Goal: Answer question/provide support: Share knowledge or assist other users

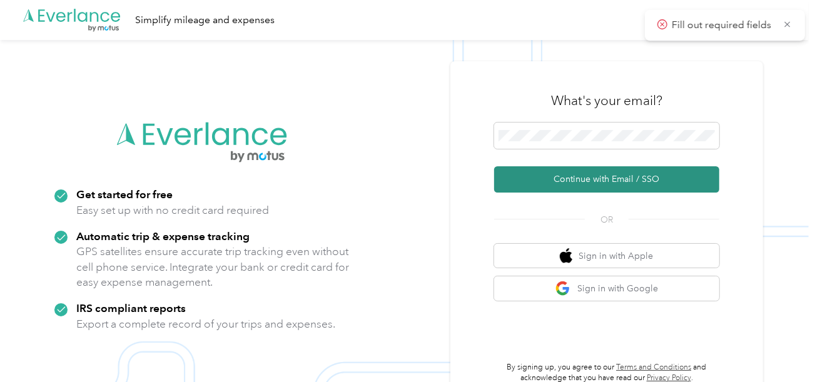
click at [554, 175] on button "Continue with Email / SSO" at bounding box center [606, 179] width 225 height 26
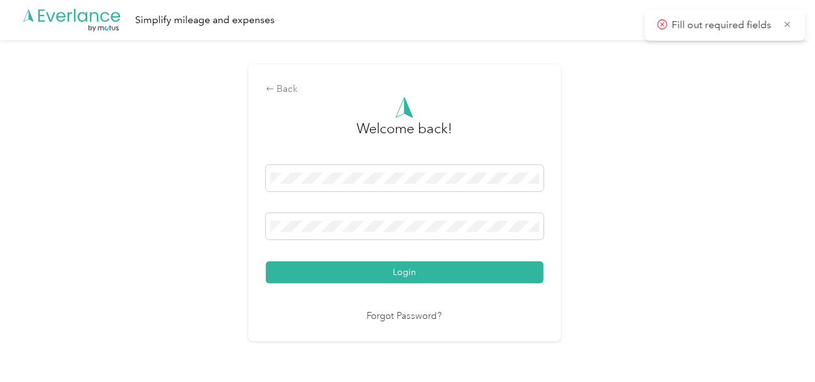
drag, startPoint x: 429, startPoint y: 271, endPoint x: 579, endPoint y: 251, distance: 151.5
click at [433, 271] on button "Login" at bounding box center [405, 273] width 278 height 22
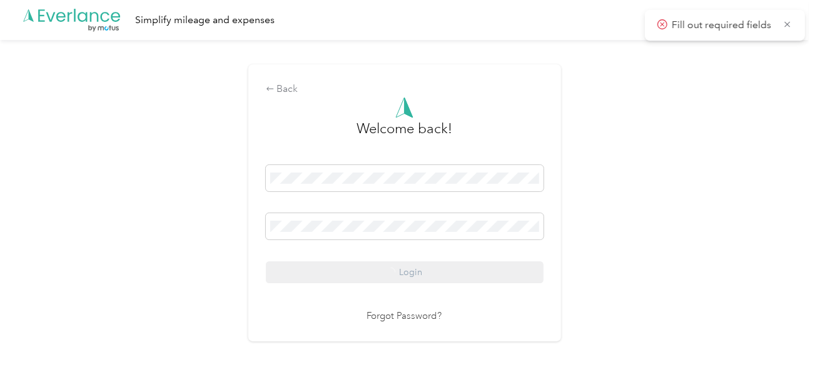
drag, startPoint x: 639, startPoint y: 237, endPoint x: 815, endPoint y: 240, distance: 176.5
click at [641, 237] on div "Back Welcome back! Login Forgot Password?" at bounding box center [404, 208] width 809 height 337
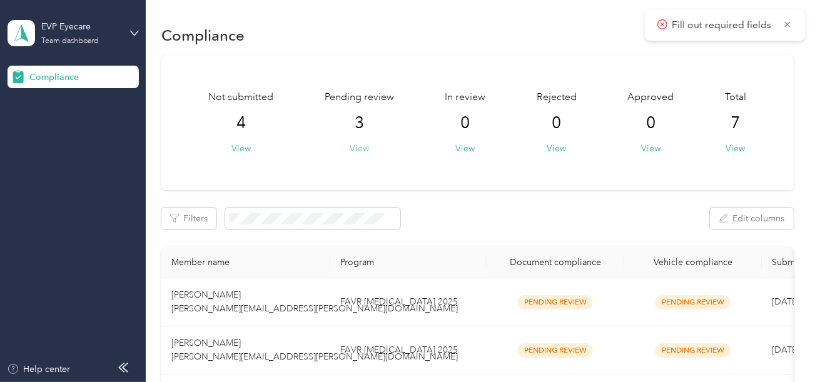
click at [360, 145] on button "View" at bounding box center [359, 148] width 19 height 13
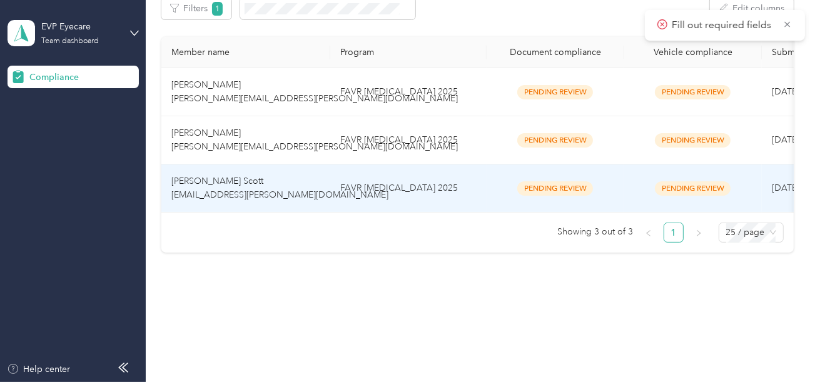
scroll to position [218, 0]
click at [419, 178] on td "FAVR [MEDICAL_DATA] 2025" at bounding box center [408, 189] width 156 height 48
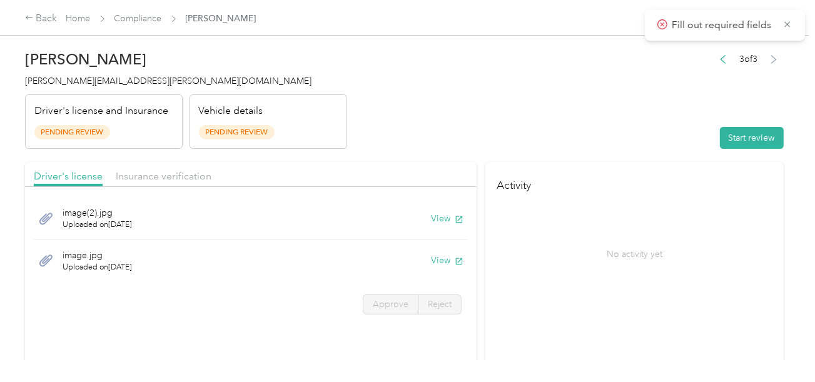
click at [594, 140] on header "[PERSON_NAME] Scott [EMAIL_ADDRESS][PERSON_NAME][DOMAIN_NAME] Driver's license …" at bounding box center [404, 96] width 759 height 105
click at [775, 133] on button "Start review" at bounding box center [752, 138] width 64 height 22
click at [625, 116] on header "[PERSON_NAME] Scott [EMAIL_ADDRESS][PERSON_NAME][DOMAIN_NAME] Driver's license …" at bounding box center [404, 96] width 759 height 105
click at [512, 118] on header "[PERSON_NAME] Scott [EMAIL_ADDRESS][PERSON_NAME][DOMAIN_NAME] Driver's license …" at bounding box center [404, 96] width 759 height 105
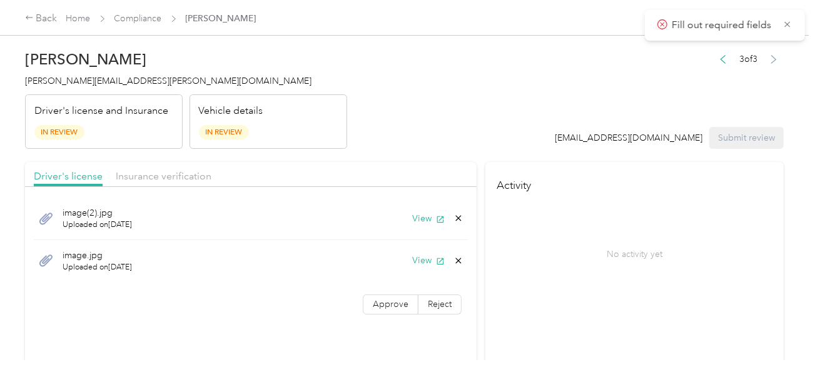
click at [444, 213] on div "View" at bounding box center [437, 218] width 51 height 13
click at [424, 216] on button "View" at bounding box center [428, 218] width 33 height 13
drag, startPoint x: 420, startPoint y: 258, endPoint x: 442, endPoint y: 258, distance: 21.3
click at [420, 258] on button "View" at bounding box center [428, 260] width 33 height 13
click at [458, 257] on icon at bounding box center [459, 261] width 10 height 10
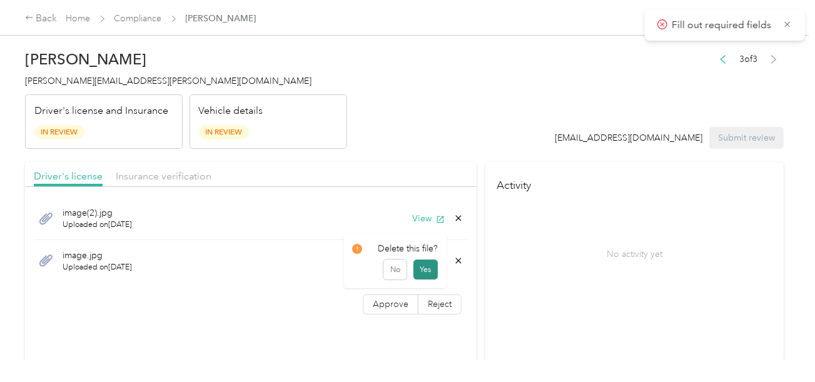
click at [419, 273] on button "Yes" at bounding box center [426, 270] width 24 height 20
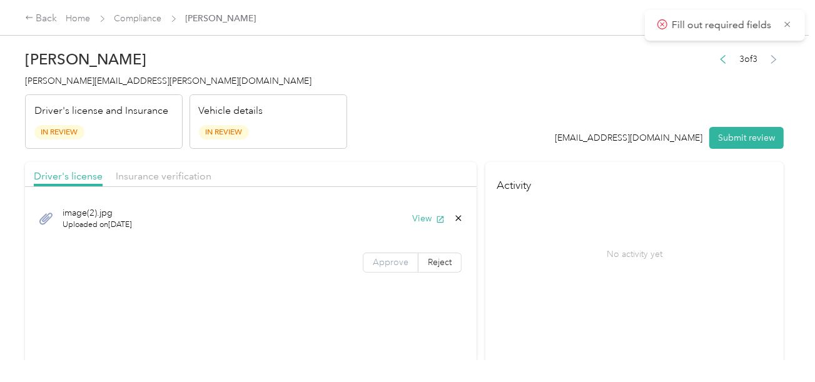
click at [386, 257] on span "Approve" at bounding box center [391, 262] width 36 height 11
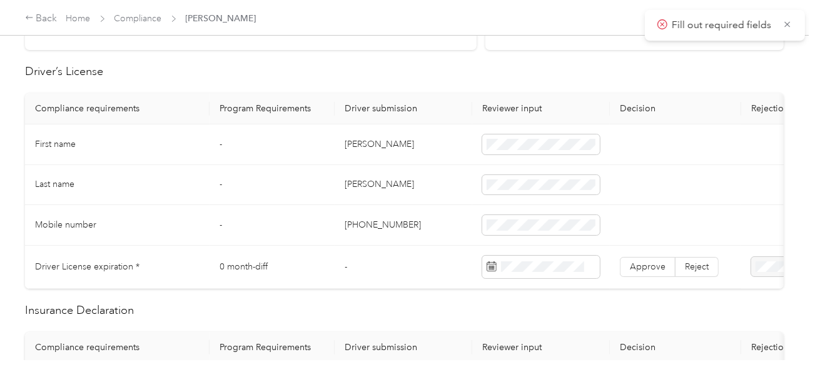
scroll to position [312, 0]
click at [345, 143] on td "[PERSON_NAME]" at bounding box center [404, 146] width 138 height 41
copy td "[PERSON_NAME]"
drag, startPoint x: 345, startPoint y: 143, endPoint x: 480, endPoint y: 143, distance: 135.1
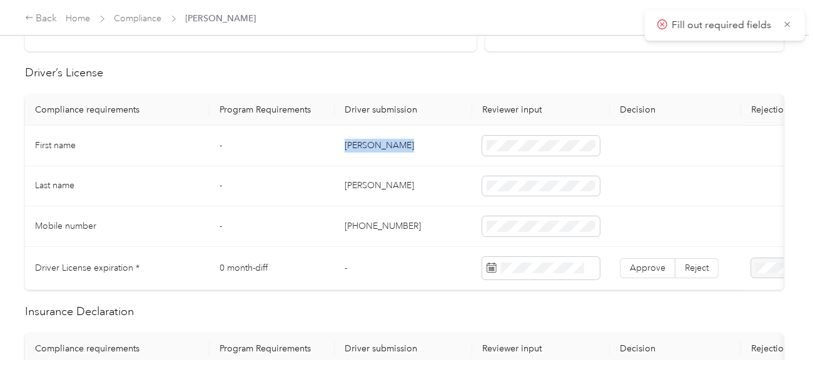
click at [345, 143] on td "[PERSON_NAME]" at bounding box center [404, 146] width 138 height 41
click at [440, 182] on td "[PERSON_NAME]" at bounding box center [404, 186] width 138 height 41
click at [352, 184] on td "[PERSON_NAME]" at bounding box center [404, 186] width 138 height 41
copy td "[PERSON_NAME]"
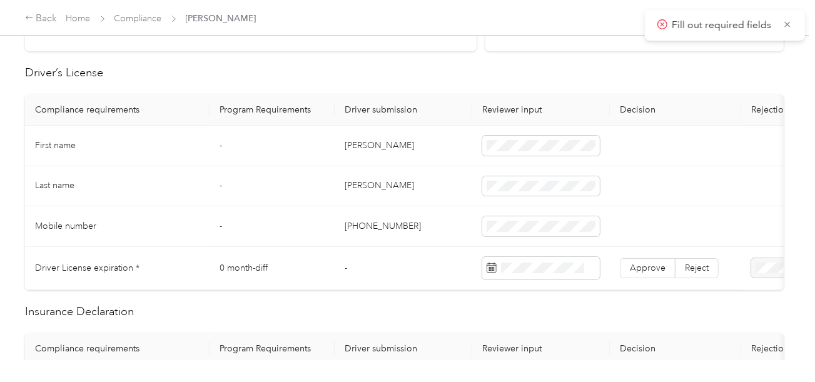
click at [536, 170] on td at bounding box center [541, 186] width 138 height 41
click at [552, 273] on span at bounding box center [541, 268] width 118 height 23
click at [557, 275] on span at bounding box center [541, 268] width 118 height 23
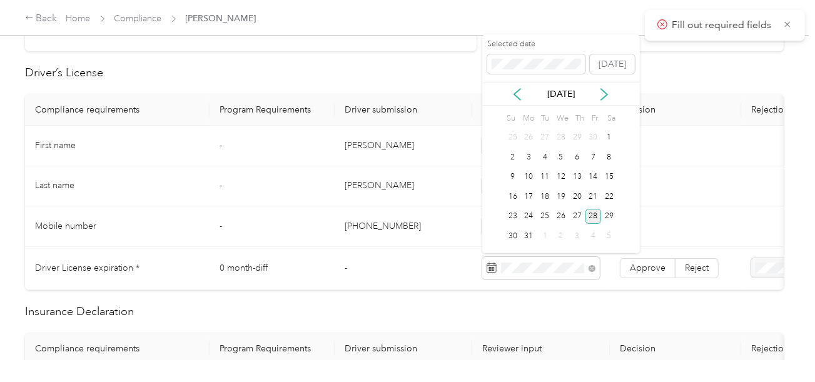
click at [593, 218] on div "28" at bounding box center [594, 217] width 16 height 16
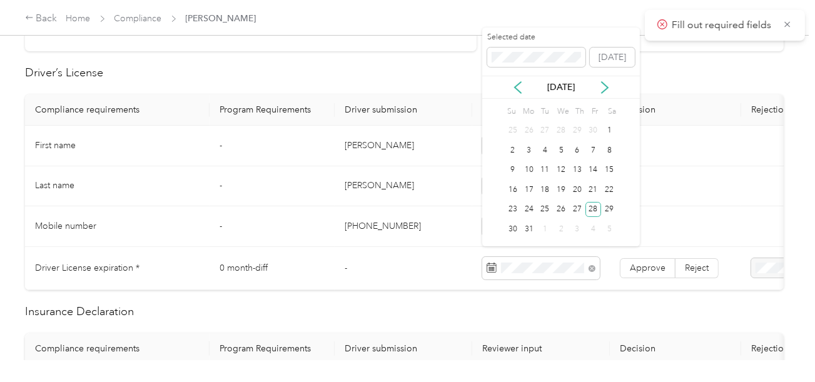
drag, startPoint x: 648, startPoint y: 254, endPoint x: 654, endPoint y: 255, distance: 7.0
click at [648, 254] on td "Approve Reject" at bounding box center [675, 268] width 131 height 43
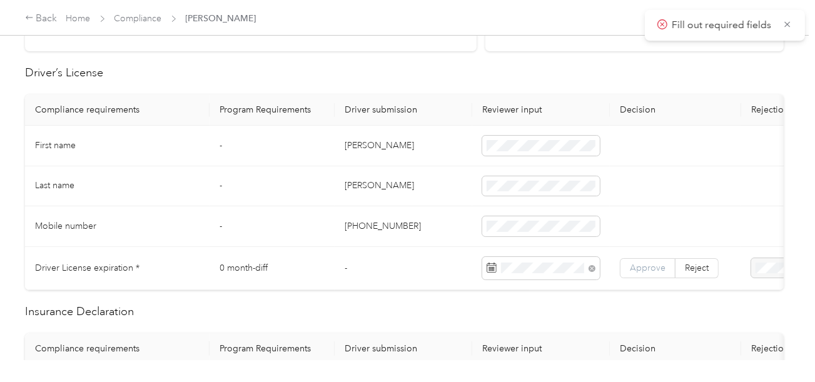
click at [649, 258] on label "Approve" at bounding box center [648, 268] width 56 height 20
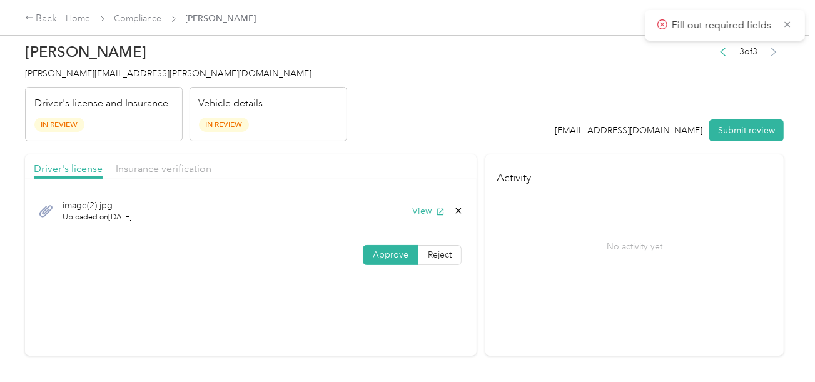
scroll to position [0, 0]
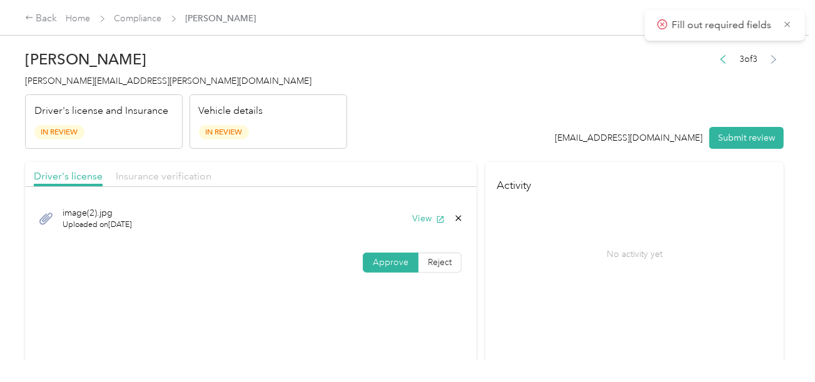
click at [198, 179] on span "Insurance verification" at bounding box center [164, 176] width 96 height 12
click at [462, 131] on header "[PERSON_NAME] Scott [EMAIL_ADDRESS][PERSON_NAME][DOMAIN_NAME] Driver's license …" at bounding box center [404, 96] width 759 height 105
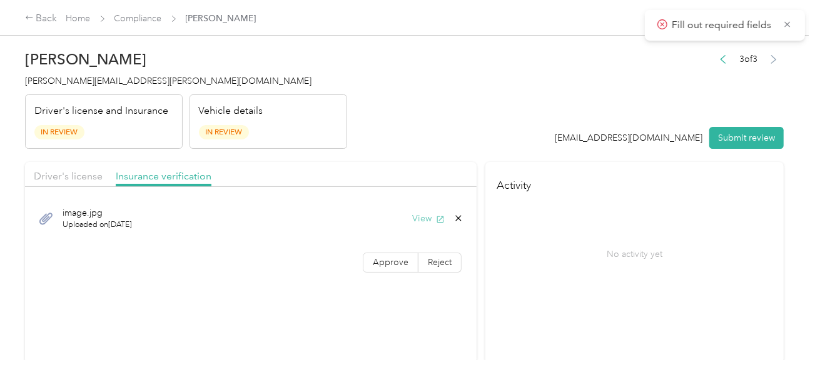
click at [425, 218] on button "View" at bounding box center [428, 218] width 33 height 13
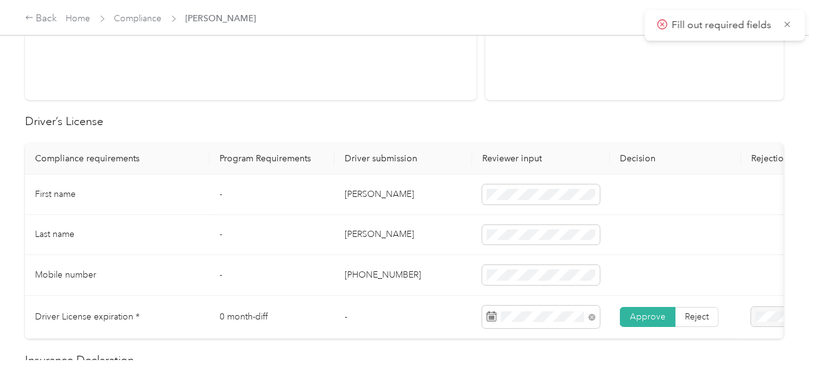
scroll to position [501, 0]
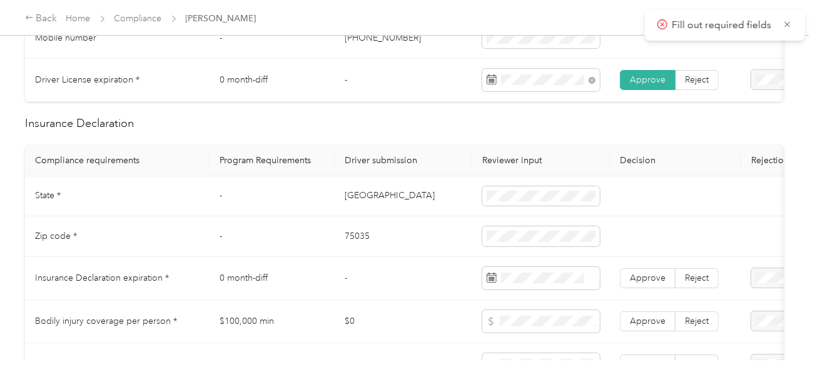
click at [342, 201] on td "[GEOGRAPHIC_DATA]" at bounding box center [404, 196] width 138 height 41
copy td "[GEOGRAPHIC_DATA]"
click at [365, 239] on td "75035" at bounding box center [404, 236] width 138 height 41
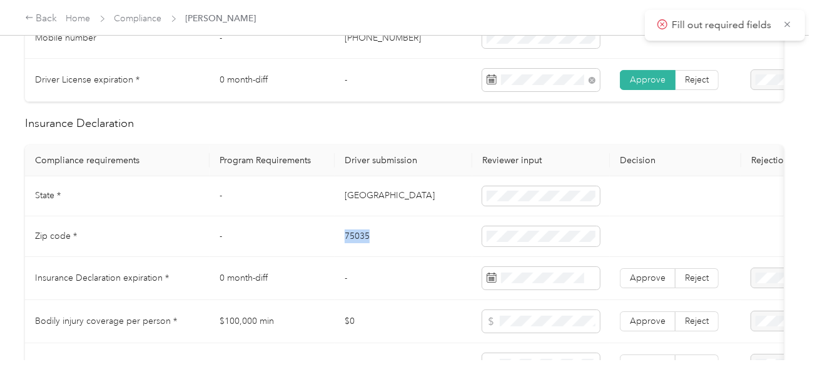
click at [365, 239] on td "75035" at bounding box center [404, 236] width 138 height 41
copy td "75035"
click at [407, 276] on td "-" at bounding box center [404, 278] width 138 height 43
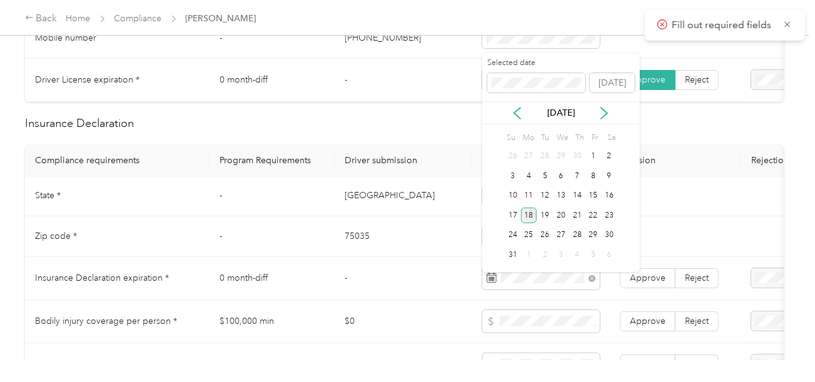
click at [526, 213] on div "18" at bounding box center [529, 216] width 16 height 16
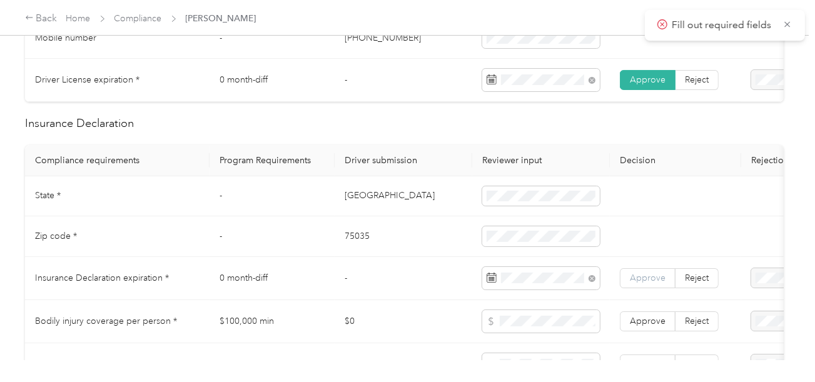
click at [638, 283] on span "Approve" at bounding box center [648, 278] width 36 height 11
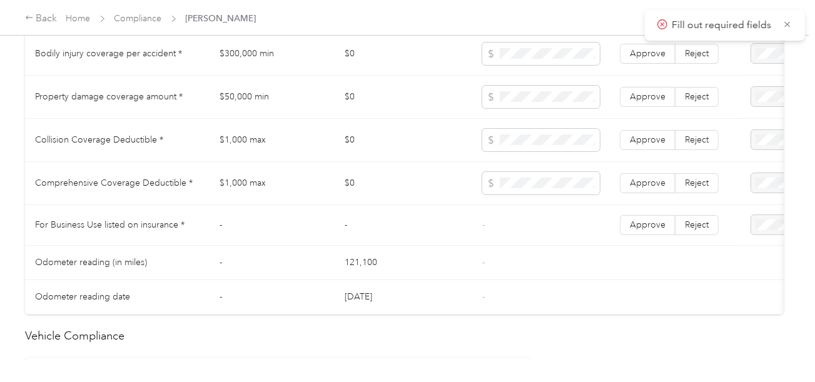
scroll to position [626, 0]
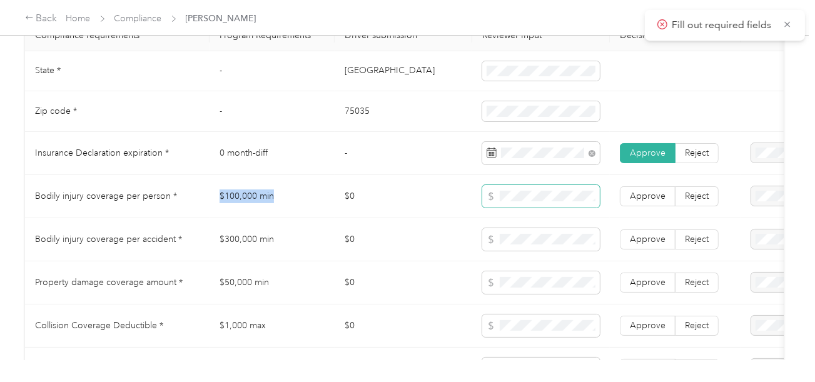
drag, startPoint x: 236, startPoint y: 205, endPoint x: 486, endPoint y: 206, distance: 249.6
click at [310, 206] on td "$100,000 min" at bounding box center [272, 196] width 125 height 43
drag, startPoint x: 486, startPoint y: 206, endPoint x: 496, endPoint y: 205, distance: 10.1
click at [492, 205] on span at bounding box center [541, 196] width 118 height 23
copy tr "$3"
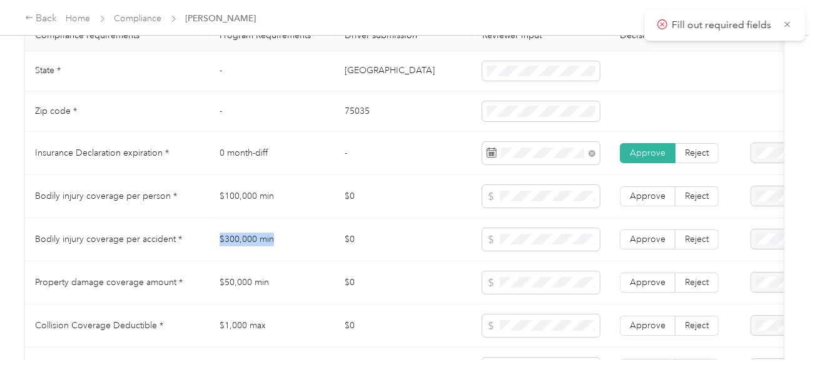
copy tr "$300,000 min"
drag, startPoint x: 211, startPoint y: 243, endPoint x: 472, endPoint y: 250, distance: 261.0
click at [346, 250] on tr "Bodily injury coverage per accident * $300,000 min $0 Approve Reject" at bounding box center [466, 239] width 882 height 43
click at [417, 257] on td "$0" at bounding box center [404, 239] width 138 height 43
copy td "$50,000 min"
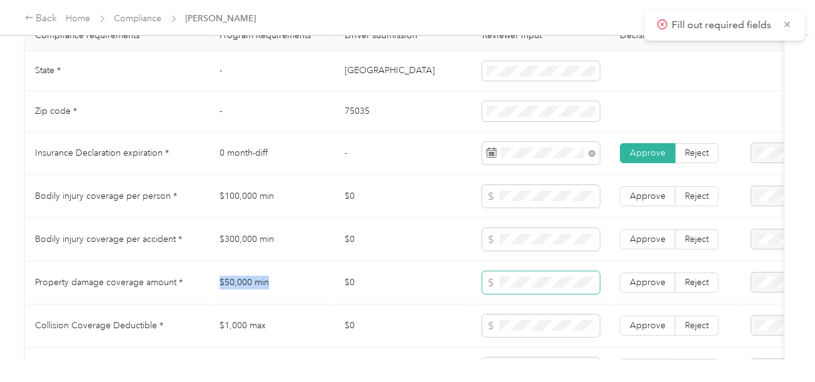
drag, startPoint x: 256, startPoint y: 285, endPoint x: 497, endPoint y: 285, distance: 241.5
click at [320, 285] on td "$50,000 min" at bounding box center [272, 283] width 125 height 43
click at [415, 286] on td "$0" at bounding box center [404, 283] width 138 height 43
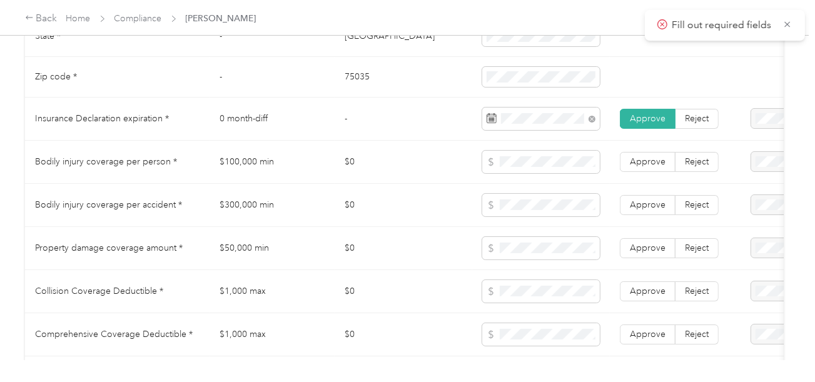
scroll to position [688, 0]
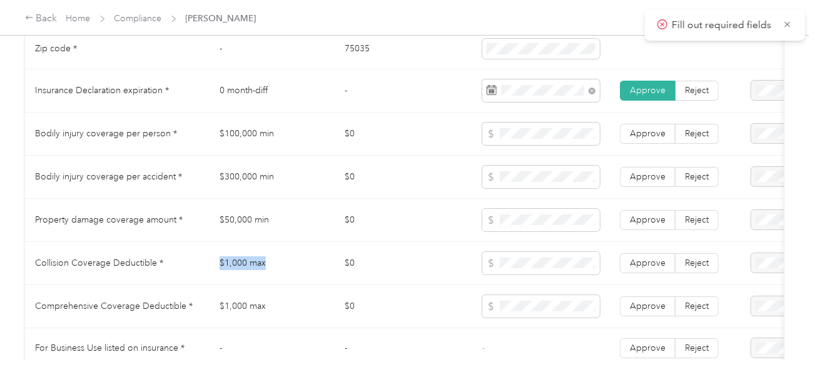
copy tr "$1,000 max"
drag, startPoint x: 298, startPoint y: 272, endPoint x: 482, endPoint y: 256, distance: 185.2
click at [311, 270] on tr "Collision Coverage Deductible * $1,000 max $0 Approve Reject" at bounding box center [466, 263] width 882 height 43
click at [511, 250] on td at bounding box center [541, 263] width 138 height 43
click at [526, 275] on span at bounding box center [541, 263] width 118 height 23
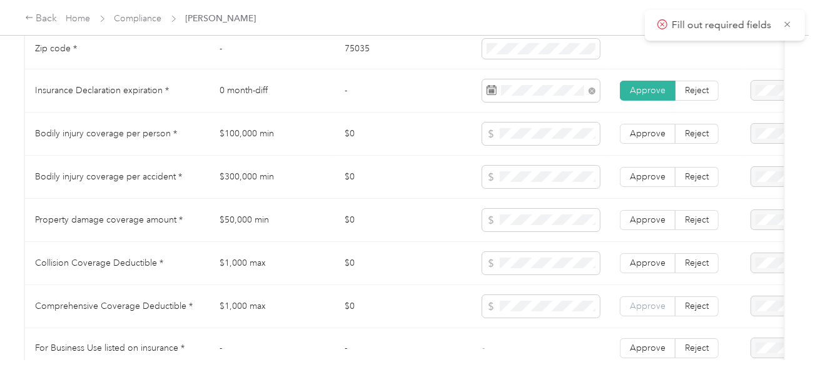
click at [639, 303] on label "Approve" at bounding box center [648, 307] width 56 height 20
click at [648, 268] on span "Approve" at bounding box center [648, 263] width 36 height 11
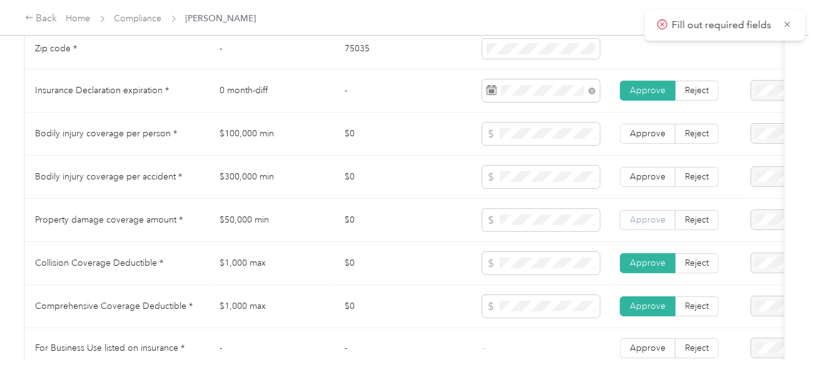
click at [651, 230] on label "Approve" at bounding box center [648, 220] width 56 height 20
click at [652, 182] on span "Approve" at bounding box center [648, 176] width 36 height 11
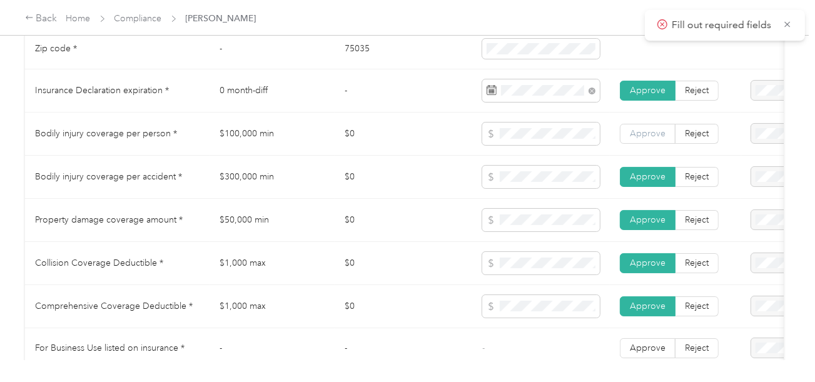
click at [647, 144] on label "Approve" at bounding box center [648, 134] width 56 height 20
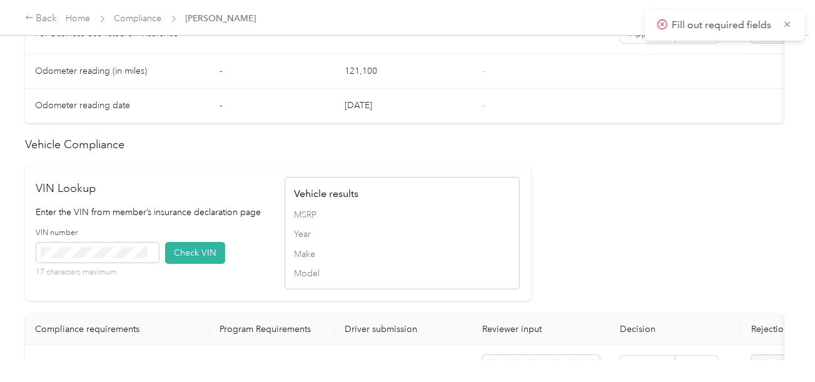
scroll to position [1126, 0]
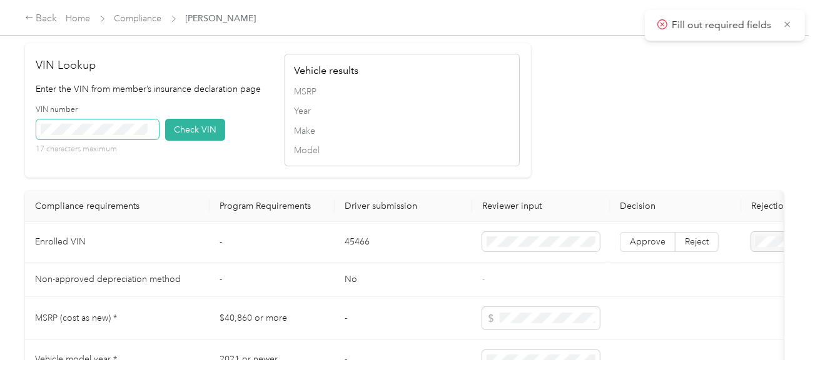
click at [96, 130] on div "VIN number 17 characters maximum" at bounding box center [97, 129] width 123 height 51
drag, startPoint x: 168, startPoint y: 141, endPoint x: 539, endPoint y: 141, distance: 371.7
click at [169, 141] on button "Check VIN" at bounding box center [195, 130] width 60 height 22
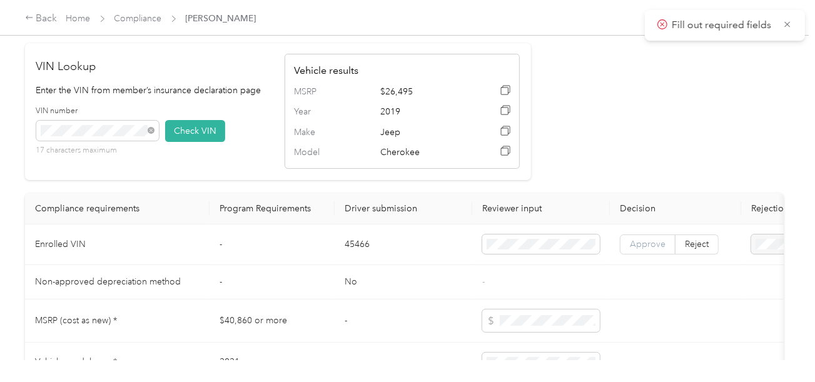
click at [644, 250] on span "Approve" at bounding box center [648, 244] width 36 height 11
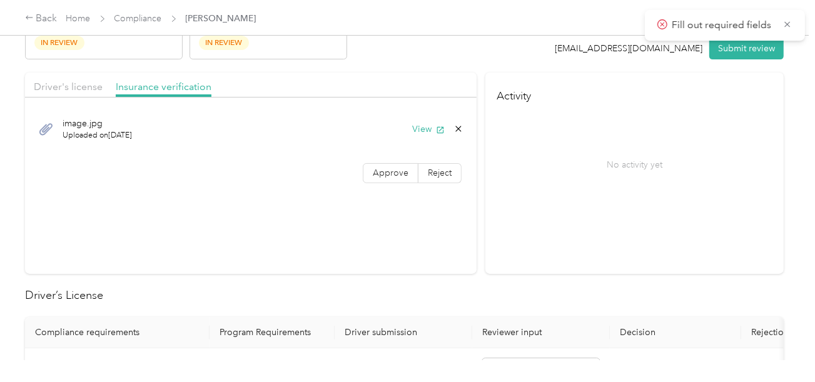
scroll to position [0, 0]
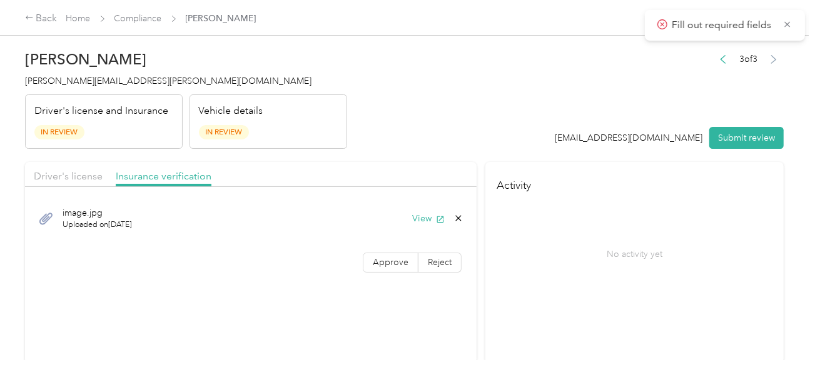
click at [392, 262] on span "Approve" at bounding box center [391, 262] width 36 height 11
click at [437, 137] on header "[PERSON_NAME] Scott [EMAIL_ADDRESS][PERSON_NAME][DOMAIN_NAME] Driver's license …" at bounding box center [404, 96] width 759 height 105
drag, startPoint x: 71, startPoint y: 168, endPoint x: 158, endPoint y: 166, distance: 86.4
click at [73, 169] on div "Driver's license" at bounding box center [68, 177] width 69 height 16
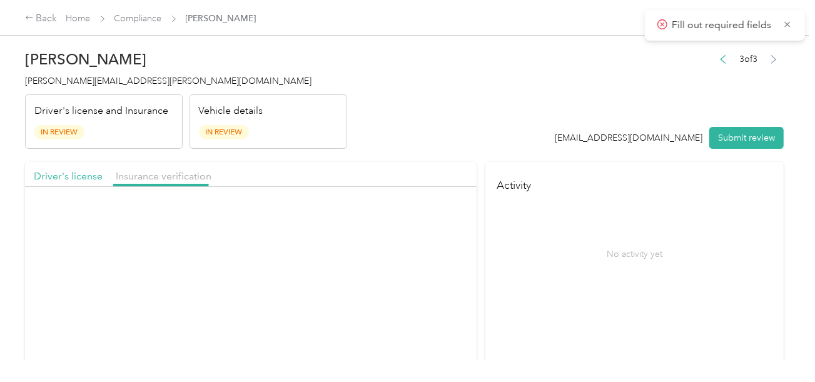
click at [442, 128] on header "[PERSON_NAME] Scott [EMAIL_ADDRESS][PERSON_NAME][DOMAIN_NAME] Driver's license …" at bounding box center [404, 96] width 759 height 105
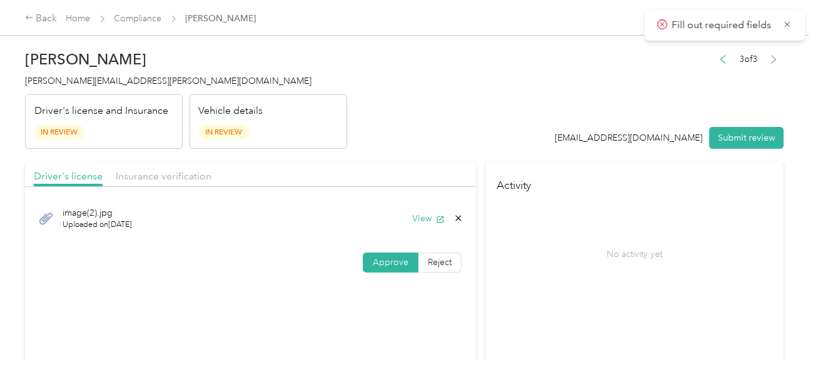
drag, startPoint x: 771, startPoint y: 136, endPoint x: 589, endPoint y: 113, distance: 183.5
click at [767, 136] on button "Submit review" at bounding box center [747, 138] width 74 height 22
click at [588, 113] on header "[PERSON_NAME] Scott [EMAIL_ADDRESS][PERSON_NAME][DOMAIN_NAME] Driver's license …" at bounding box center [404, 96] width 759 height 105
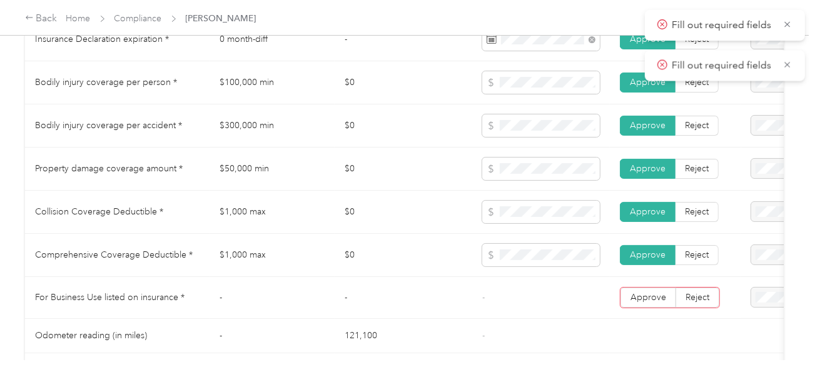
scroll to position [813, 0]
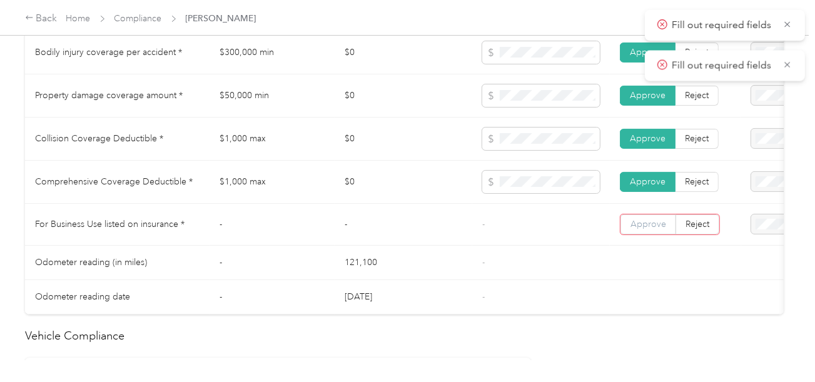
click at [654, 225] on span "Approve" at bounding box center [649, 224] width 36 height 11
click at [695, 227] on span "Reject" at bounding box center [697, 223] width 24 height 11
click at [743, 263] on span "For Business Use not listed on insurance policy" at bounding box center [757, 263] width 83 height 37
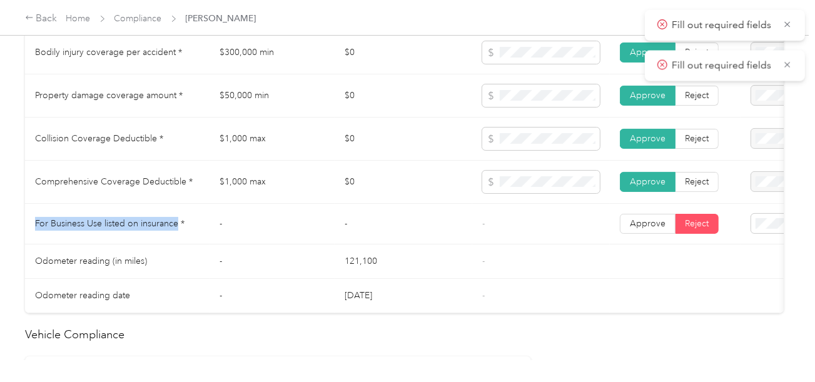
copy span "For Business Use listed on insurance"
drag, startPoint x: 37, startPoint y: 230, endPoint x: 215, endPoint y: 244, distance: 178.2
click at [180, 235] on td "For Business Use listed on insurance *" at bounding box center [117, 224] width 185 height 41
copy span "For Business Use listed on insurance"
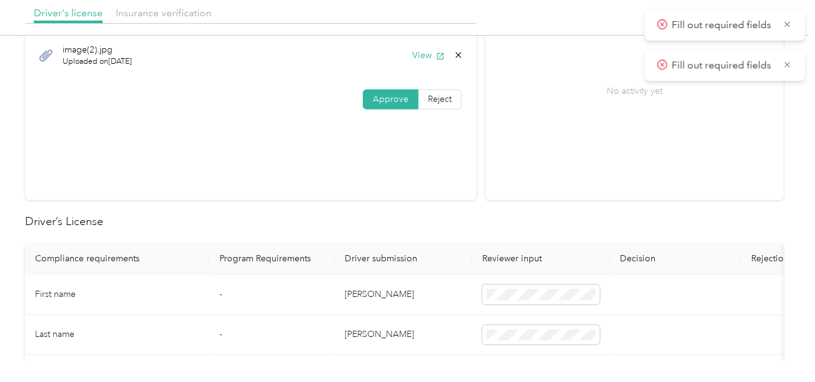
scroll to position [0, 0]
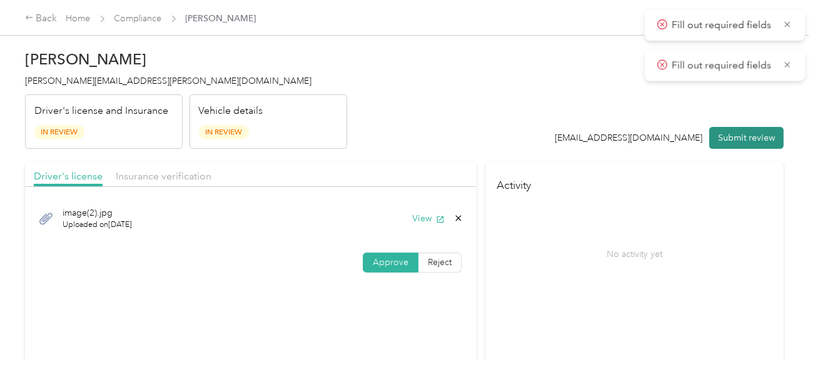
click at [735, 141] on button "Submit review" at bounding box center [747, 138] width 74 height 22
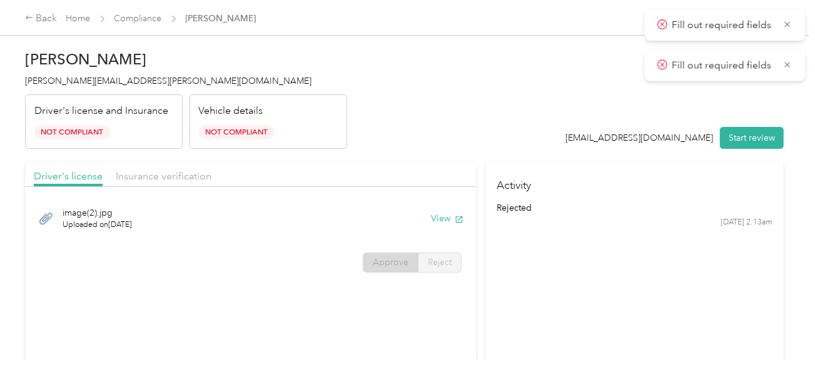
click at [58, 82] on span "[PERSON_NAME][EMAIL_ADDRESS][PERSON_NAME][DOMAIN_NAME]" at bounding box center [168, 81] width 287 height 11
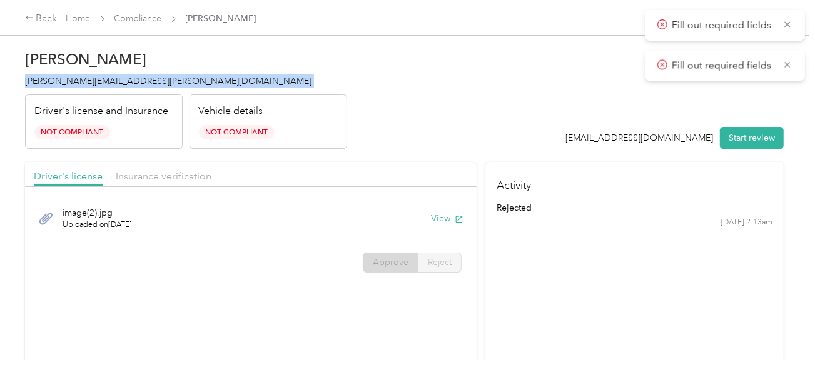
click at [58, 82] on span "[PERSON_NAME][EMAIL_ADDRESS][PERSON_NAME][DOMAIN_NAME]" at bounding box center [168, 81] width 287 height 11
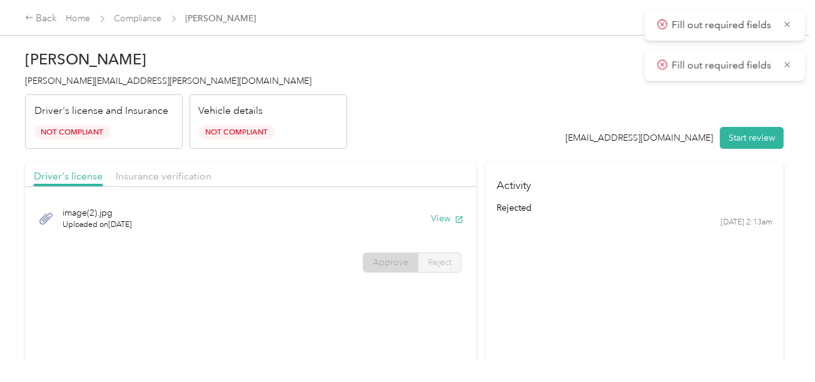
drag, startPoint x: 320, startPoint y: 91, endPoint x: 252, endPoint y: 64, distance: 73.9
click at [315, 89] on div "[PERSON_NAME] Scott [EMAIL_ADDRESS][PERSON_NAME][DOMAIN_NAME] Driver's license …" at bounding box center [186, 96] width 322 height 105
click at [125, 12] on span "Compliance" at bounding box center [138, 18] width 48 height 13
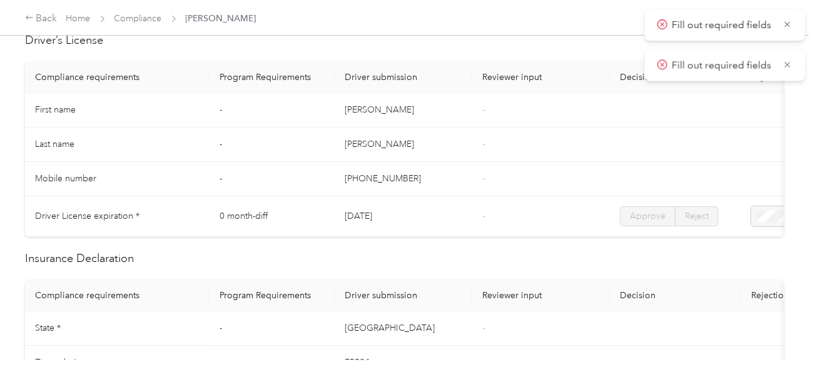
scroll to position [501, 0]
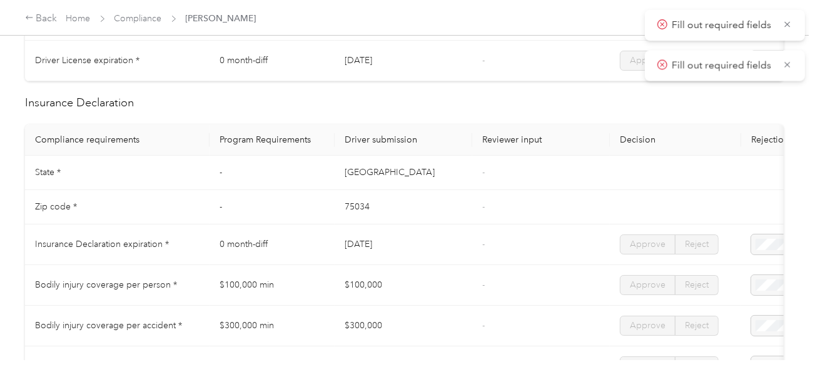
click at [136, 25] on span "Compliance" at bounding box center [138, 18] width 48 height 13
click at [141, 8] on div "Back Home Compliance [PERSON_NAME]" at bounding box center [407, 17] width 815 height 35
click at [138, 17] on link "Compliance" at bounding box center [138, 18] width 48 height 11
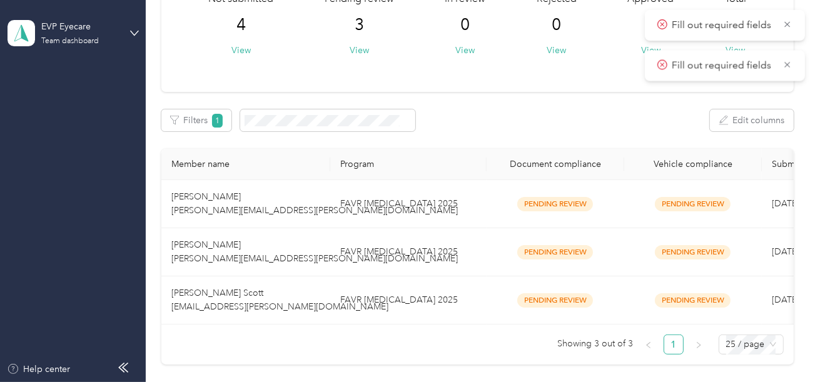
scroll to position [218, 0]
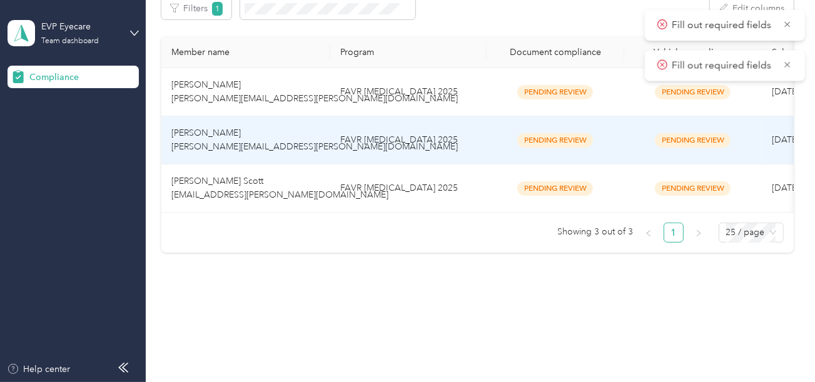
click at [405, 138] on td "FAVR [MEDICAL_DATA] 2025" at bounding box center [408, 140] width 156 height 48
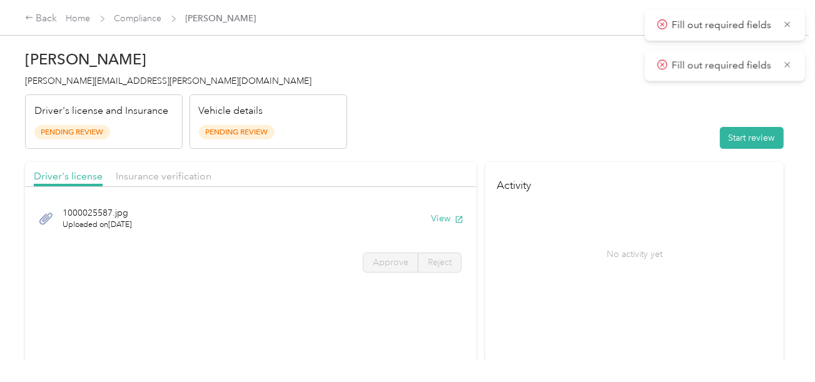
click at [658, 138] on header "[PERSON_NAME] [PERSON_NAME][EMAIL_ADDRESS][PERSON_NAME][DOMAIN_NAME] Driver's l…" at bounding box center [404, 96] width 759 height 105
drag, startPoint x: 769, startPoint y: 139, endPoint x: 661, endPoint y: 131, distance: 107.9
click at [769, 139] on button "Start review" at bounding box center [752, 138] width 64 height 22
drag, startPoint x: 644, startPoint y: 131, endPoint x: 609, endPoint y: 139, distance: 35.4
click at [639, 131] on header "[PERSON_NAME] [PERSON_NAME][EMAIL_ADDRESS][PERSON_NAME][DOMAIN_NAME] Driver's l…" at bounding box center [404, 96] width 759 height 105
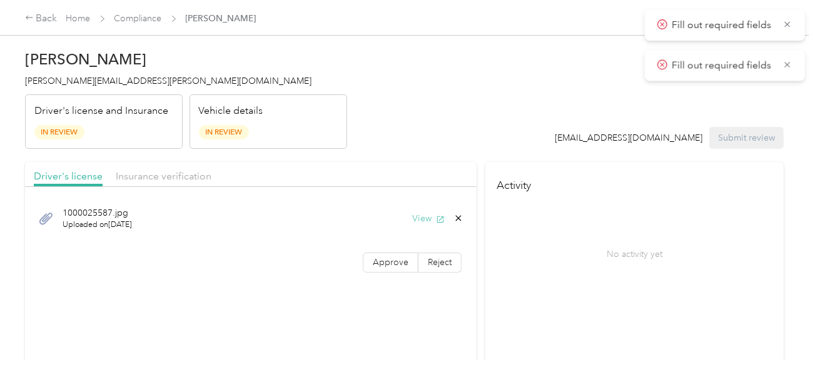
click at [440, 218] on icon "button" at bounding box center [440, 219] width 9 height 9
click at [394, 255] on label "Approve" at bounding box center [391, 263] width 56 height 20
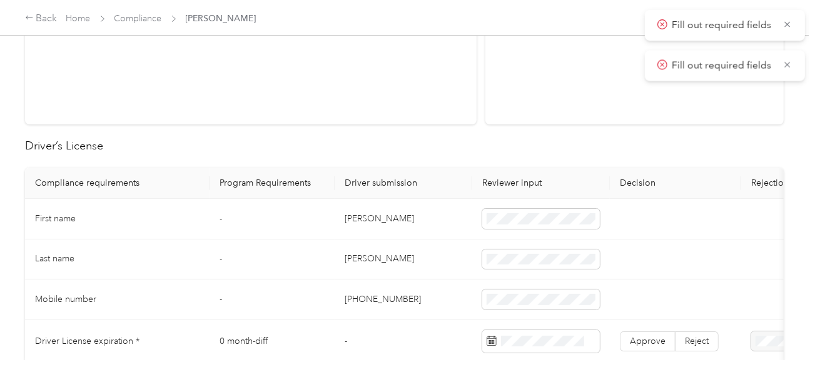
scroll to position [250, 0]
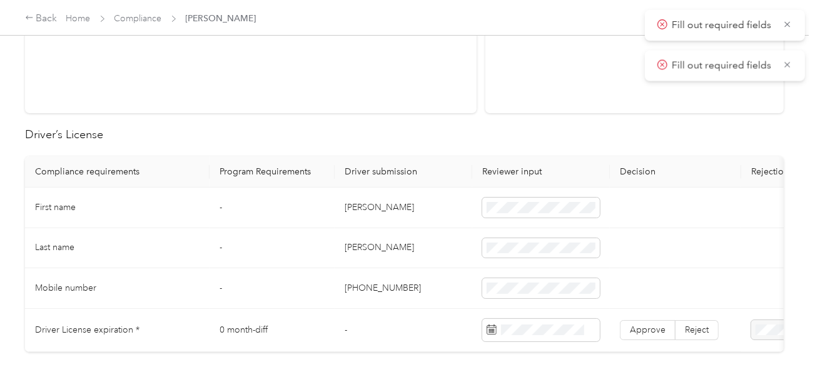
drag, startPoint x: 334, startPoint y: 209, endPoint x: 353, endPoint y: 210, distance: 18.8
click at [351, 210] on td "[PERSON_NAME]" at bounding box center [404, 208] width 138 height 41
click at [361, 204] on td "[PERSON_NAME]" at bounding box center [404, 208] width 138 height 41
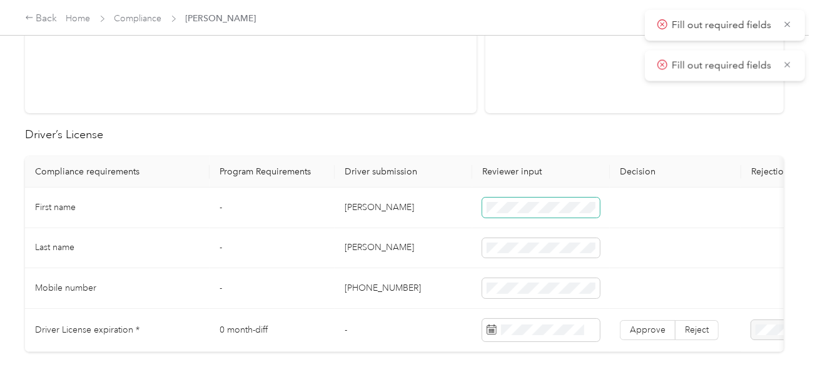
click at [524, 200] on span at bounding box center [541, 208] width 118 height 20
click at [376, 245] on td "[PERSON_NAME]" at bounding box center [404, 248] width 138 height 41
click at [625, 263] on td at bounding box center [675, 248] width 131 height 41
drag, startPoint x: 477, startPoint y: 275, endPoint x: 803, endPoint y: 300, distance: 327.0
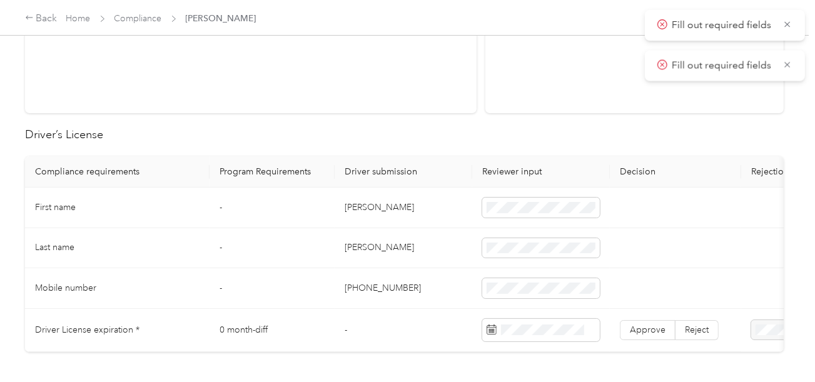
click at [477, 275] on td at bounding box center [541, 288] width 138 height 41
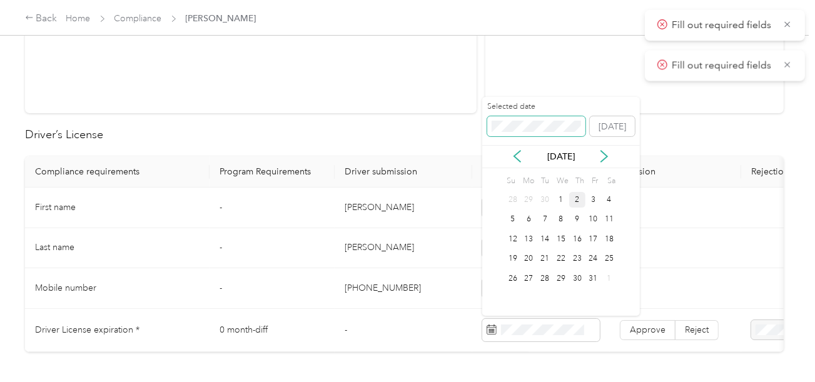
click at [529, 132] on span at bounding box center [536, 126] width 99 height 20
click at [530, 223] on div "5" at bounding box center [529, 220] width 16 height 16
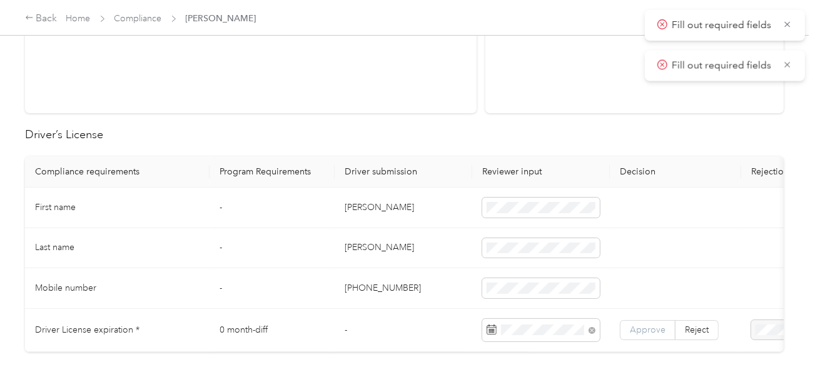
drag, startPoint x: 644, startPoint y: 330, endPoint x: 626, endPoint y: 333, distance: 18.3
click at [644, 330] on span "Approve" at bounding box center [648, 330] width 36 height 11
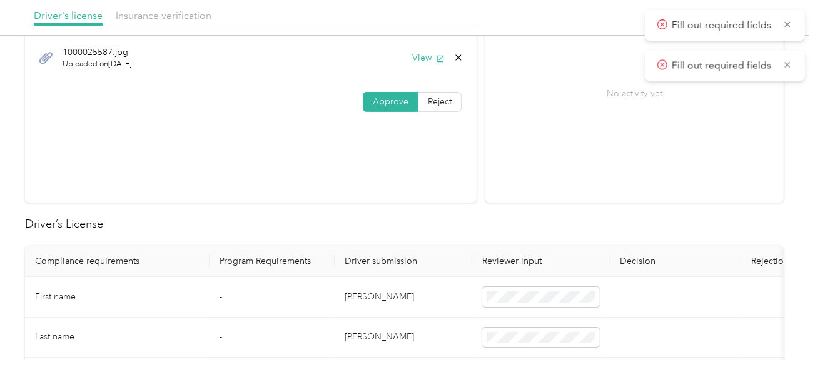
scroll to position [0, 0]
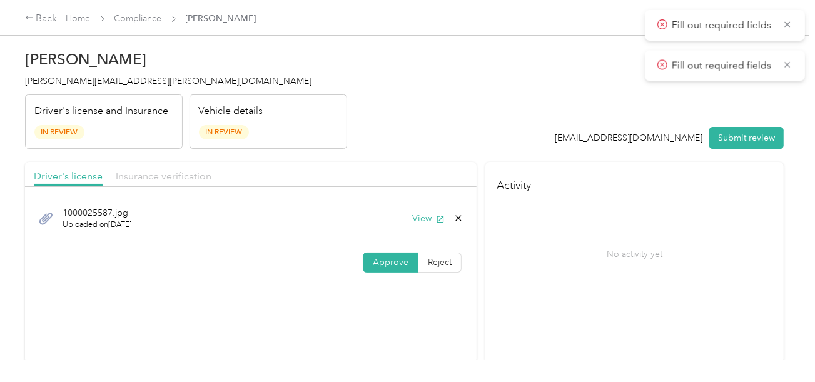
drag, startPoint x: 153, startPoint y: 171, endPoint x: 380, endPoint y: 146, distance: 228.5
click at [153, 170] on span "Insurance verification" at bounding box center [164, 176] width 96 height 12
drag, startPoint x: 383, startPoint y: 145, endPoint x: 407, endPoint y: 190, distance: 50.4
click at [385, 147] on header "[PERSON_NAME] [PERSON_NAME][EMAIL_ADDRESS][PERSON_NAME][DOMAIN_NAME] Driver's l…" at bounding box center [404, 96] width 759 height 105
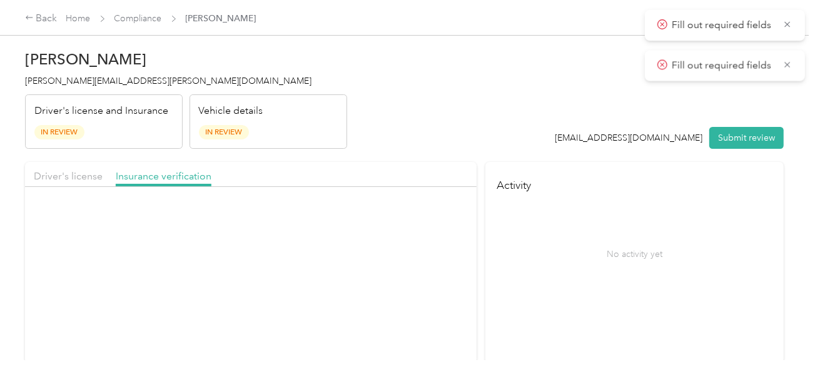
click at [416, 221] on button "View" at bounding box center [428, 218] width 33 height 13
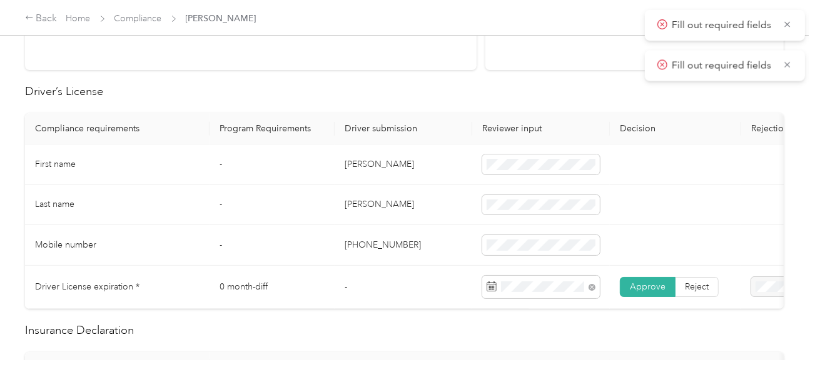
scroll to position [501, 0]
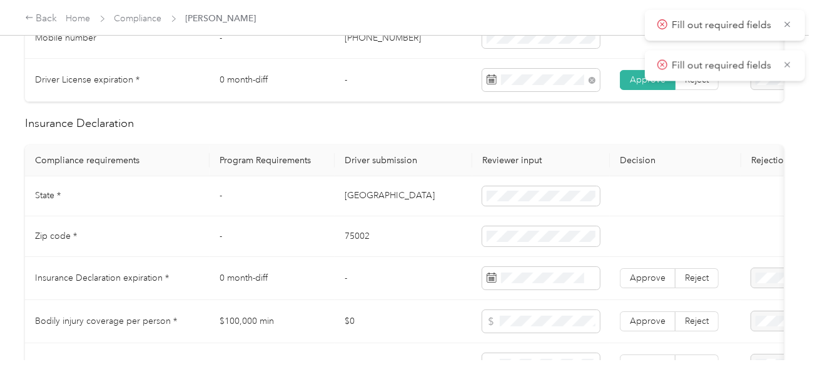
click at [342, 199] on td "[GEOGRAPHIC_DATA]" at bounding box center [404, 196] width 138 height 41
click at [331, 244] on td "-" at bounding box center [272, 236] width 125 height 41
click at [342, 243] on td "75002" at bounding box center [404, 236] width 138 height 41
drag, startPoint x: 426, startPoint y: 262, endPoint x: 560, endPoint y: 258, distance: 134.0
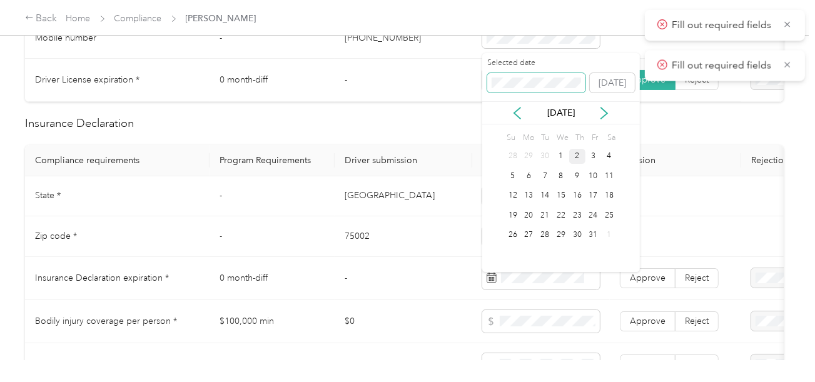
click at [522, 90] on span at bounding box center [536, 83] width 99 height 20
click at [579, 174] on div "10" at bounding box center [577, 176] width 16 height 16
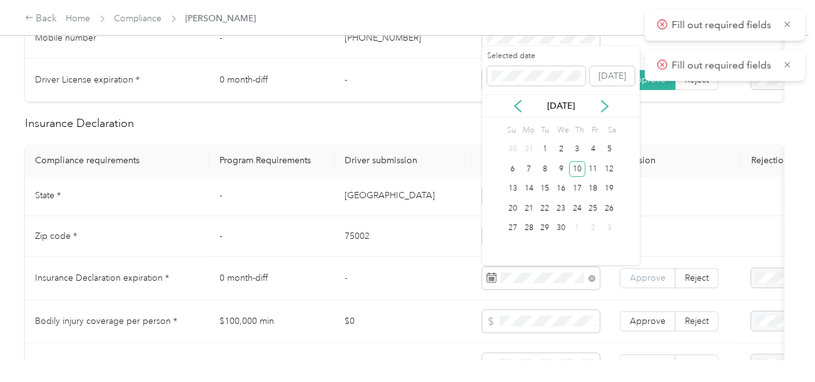
click at [652, 283] on span "Approve" at bounding box center [648, 278] width 36 height 11
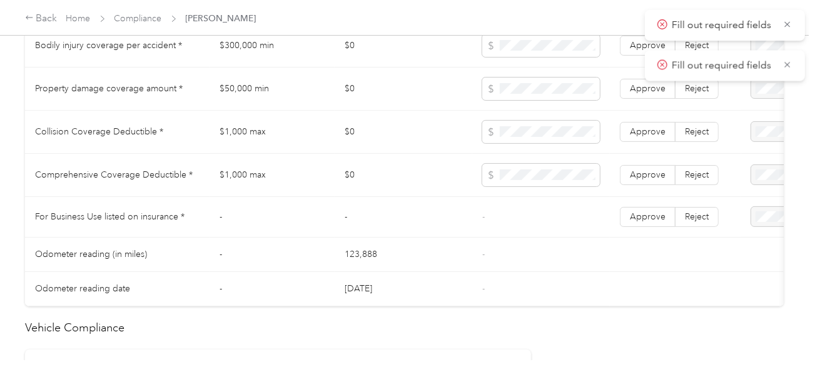
scroll to position [751, 0]
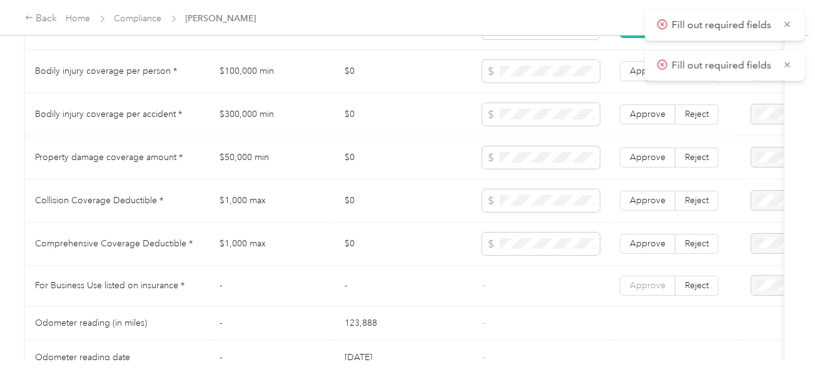
click at [658, 291] on span "Approve" at bounding box center [648, 285] width 36 height 11
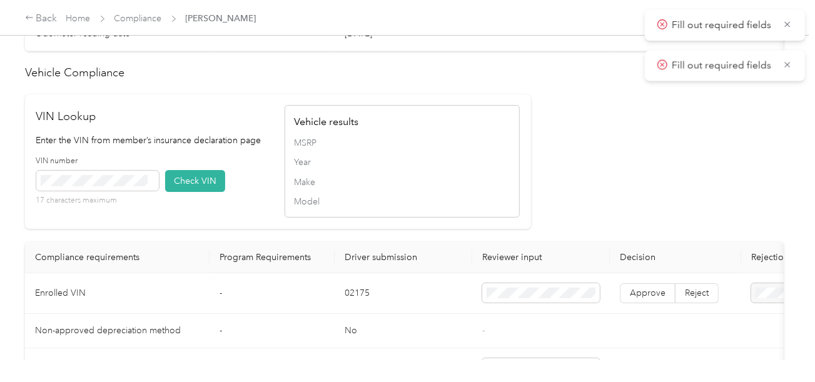
scroll to position [1126, 0]
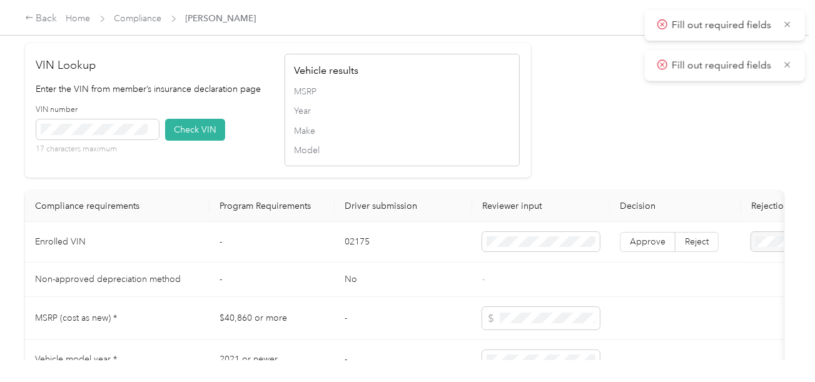
click at [99, 153] on div "17 characters maximum" at bounding box center [97, 137] width 123 height 35
drag, startPoint x: 180, startPoint y: 141, endPoint x: 229, endPoint y: 143, distance: 49.5
click at [181, 141] on button "Check VIN" at bounding box center [195, 130] width 60 height 22
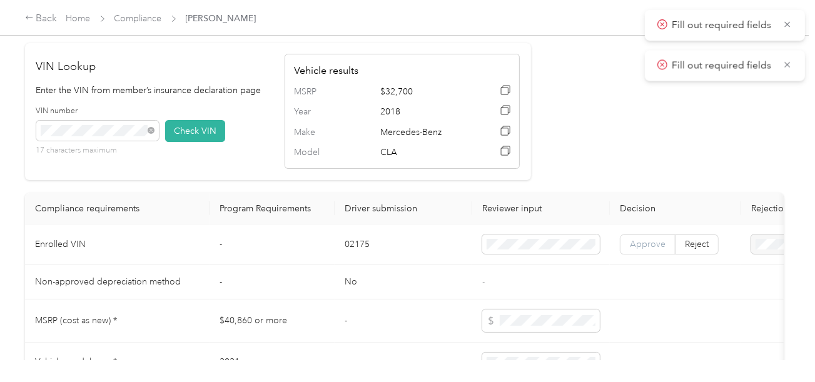
click at [637, 255] on label "Approve" at bounding box center [648, 245] width 56 height 20
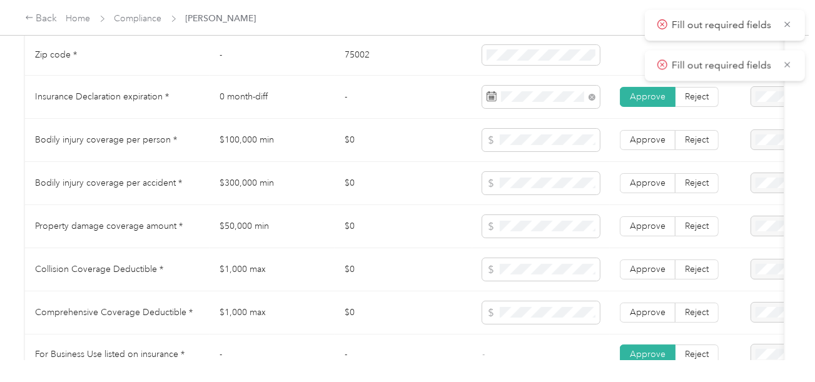
scroll to position [663, 0]
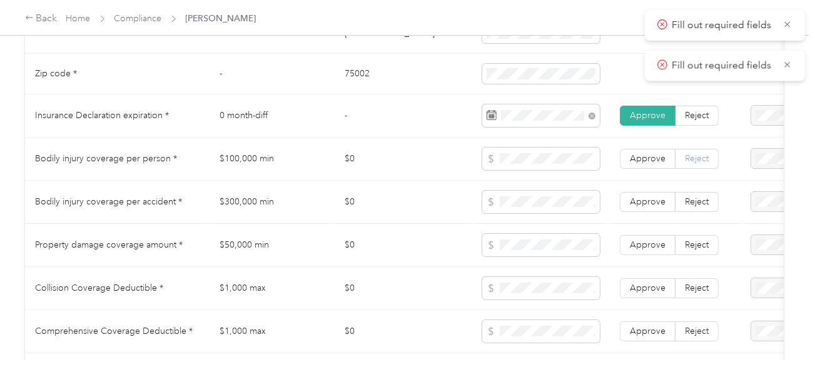
click at [701, 169] on label "Reject" at bounding box center [697, 159] width 43 height 20
click at [695, 205] on span "Reject" at bounding box center [697, 201] width 24 height 11
click at [695, 247] on span "Reject" at bounding box center [697, 245] width 24 height 11
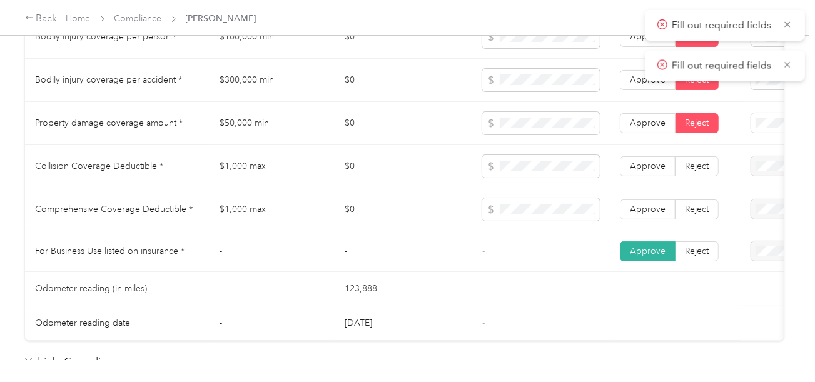
scroll to position [788, 0]
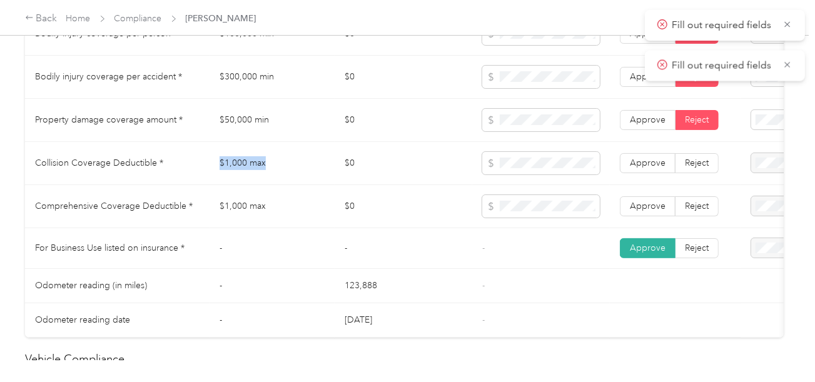
drag, startPoint x: 223, startPoint y: 165, endPoint x: 314, endPoint y: 168, distance: 90.8
click at [314, 168] on td "$1,000 max" at bounding box center [272, 163] width 125 height 43
click at [496, 168] on span at bounding box center [541, 163] width 118 height 23
drag, startPoint x: 652, startPoint y: 178, endPoint x: 633, endPoint y: 206, distance: 33.8
click at [651, 181] on td "Approve Reject" at bounding box center [675, 163] width 131 height 43
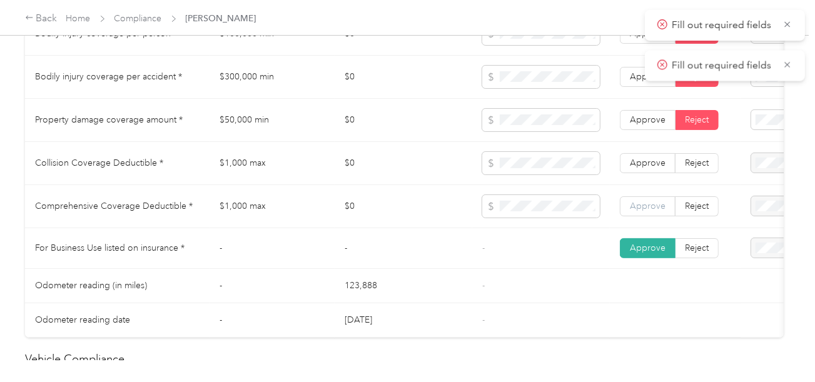
drag, startPoint x: 633, startPoint y: 206, endPoint x: 639, endPoint y: 211, distance: 7.5
click at [634, 206] on span "Approve" at bounding box center [648, 206] width 36 height 11
click at [646, 167] on span "Approve" at bounding box center [648, 163] width 36 height 11
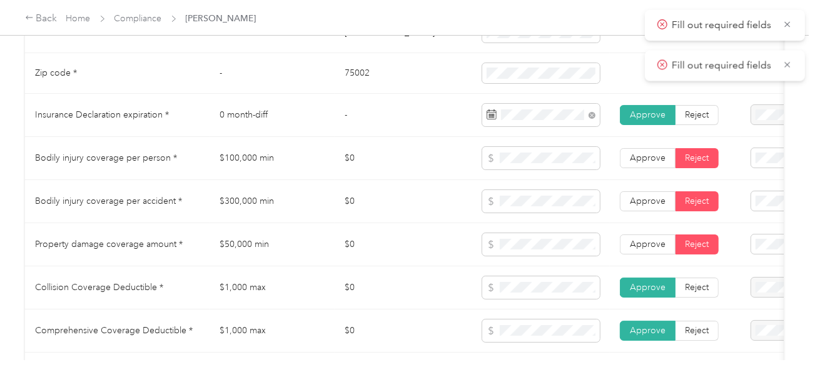
scroll to position [663, 0]
click at [755, 244] on span "Bodily Injury per person below the minimum value requirement" at bounding box center [751, 266] width 70 height 50
click at [742, 315] on span "Bodily Injury per accident below the minimum value requirement" at bounding box center [753, 311] width 75 height 50
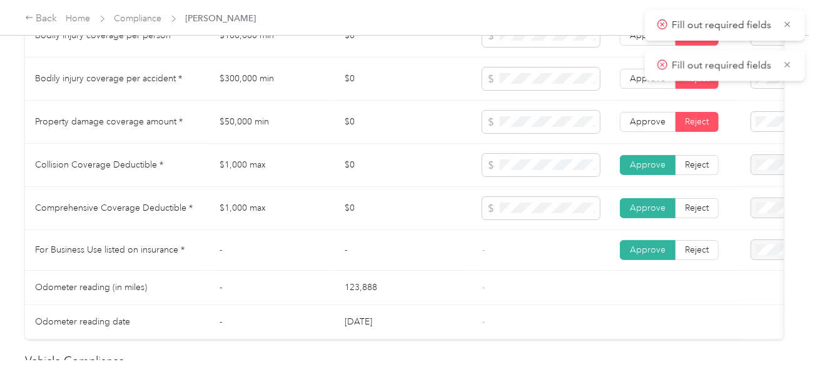
scroll to position [788, 0]
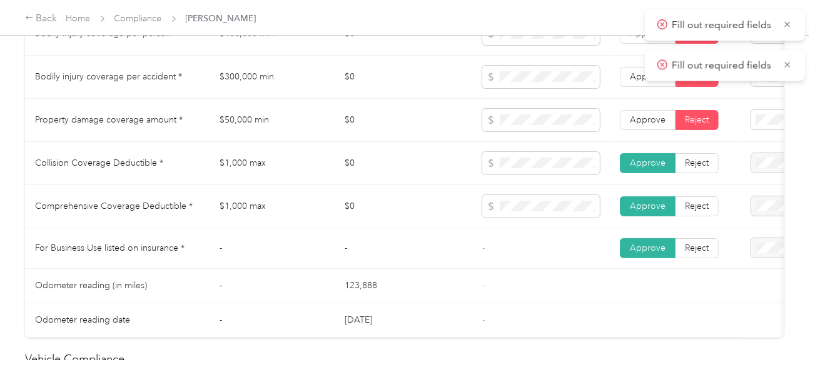
click at [758, 226] on span "Property Damage coverage below the minimum value requirement" at bounding box center [755, 229] width 79 height 50
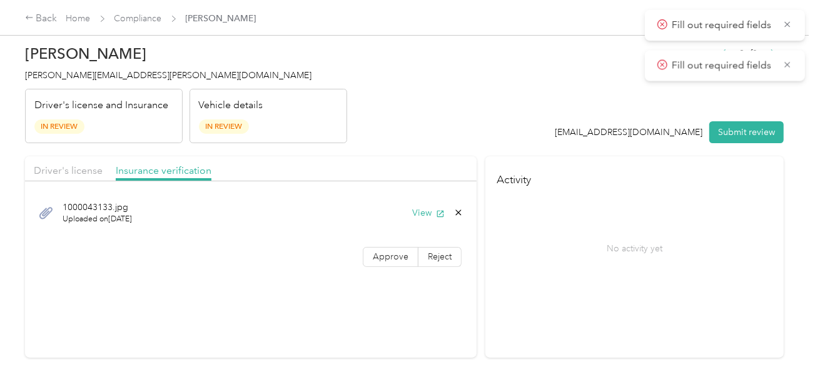
scroll to position [0, 0]
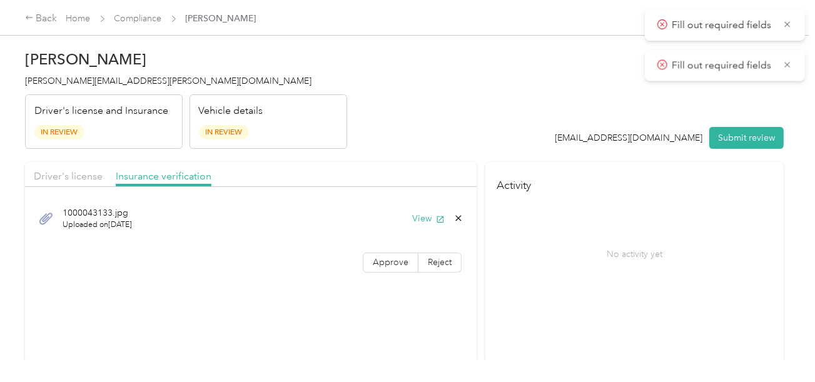
drag, startPoint x: 739, startPoint y: 130, endPoint x: 631, endPoint y: 118, distance: 108.2
click at [739, 130] on button "Submit review" at bounding box center [747, 138] width 74 height 22
drag, startPoint x: 589, startPoint y: 114, endPoint x: 501, endPoint y: 113, distance: 88.2
click at [580, 113] on header "[PERSON_NAME] [PERSON_NAME][EMAIL_ADDRESS][PERSON_NAME][DOMAIN_NAME] Driver's l…" at bounding box center [404, 96] width 759 height 105
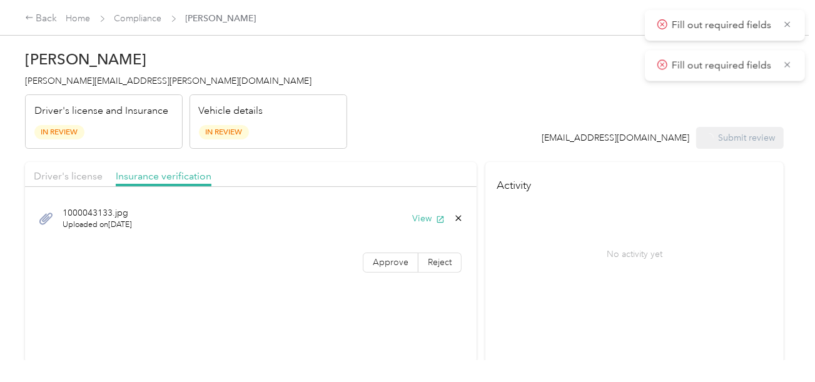
click at [100, 86] on h4 "[PERSON_NAME][EMAIL_ADDRESS][PERSON_NAME][DOMAIN_NAME]" at bounding box center [186, 80] width 322 height 13
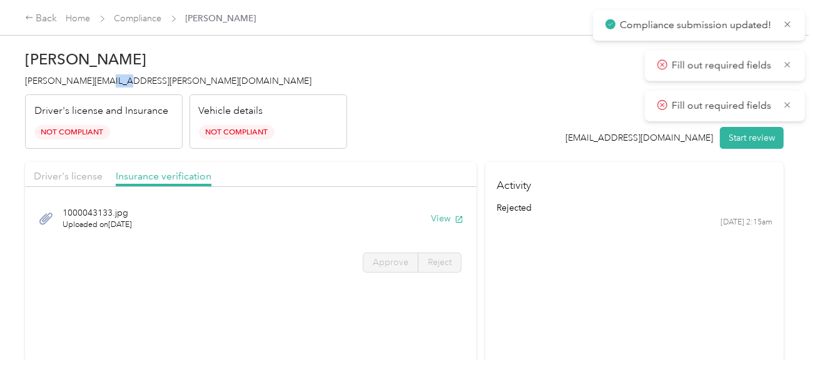
click at [100, 86] on h4 "[PERSON_NAME][EMAIL_ADDRESS][PERSON_NAME][DOMAIN_NAME]" at bounding box center [186, 80] width 322 height 13
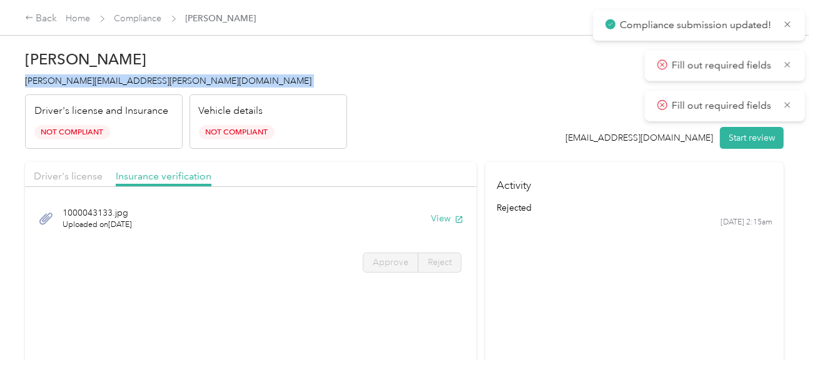
click at [100, 86] on h4 "[PERSON_NAME][EMAIL_ADDRESS][PERSON_NAME][DOMAIN_NAME]" at bounding box center [186, 80] width 322 height 13
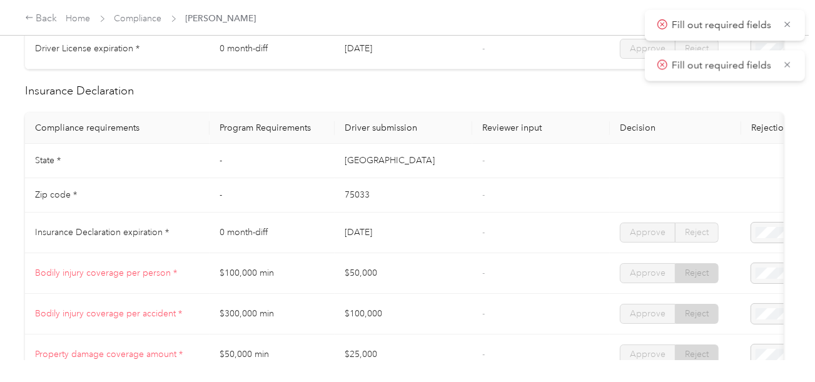
scroll to position [626, 0]
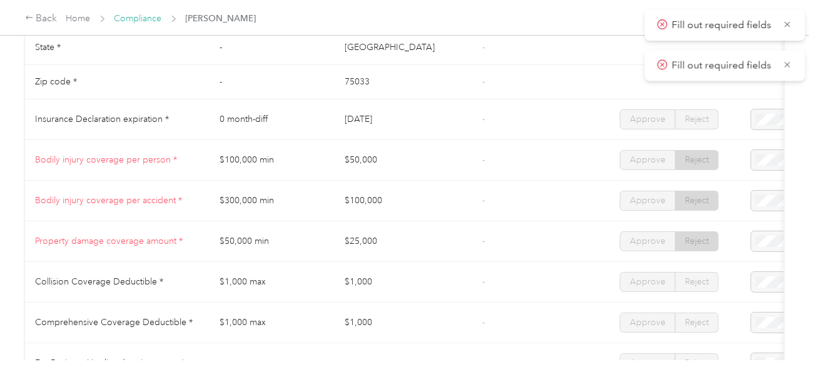
click at [125, 20] on link "Compliance" at bounding box center [138, 18] width 48 height 11
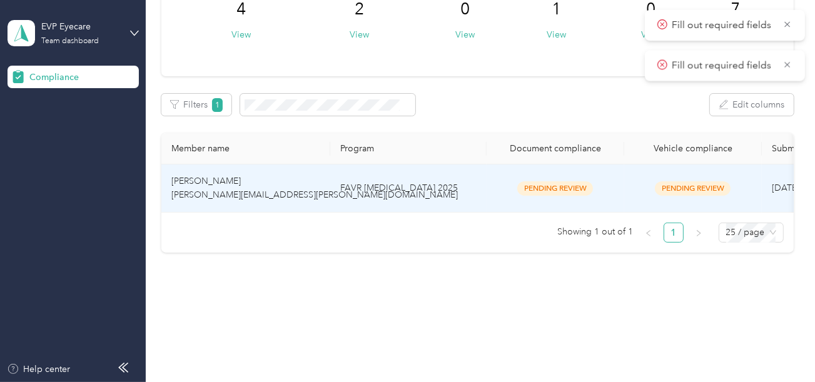
scroll to position [122, 0]
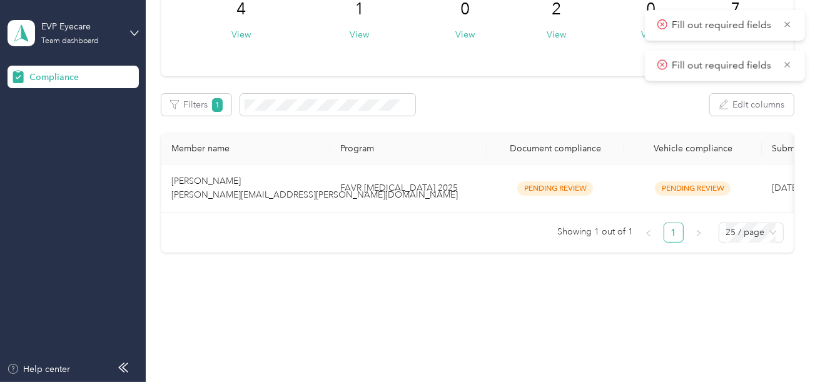
click at [399, 198] on td "FAVR [MEDICAL_DATA] 2025" at bounding box center [408, 189] width 156 height 48
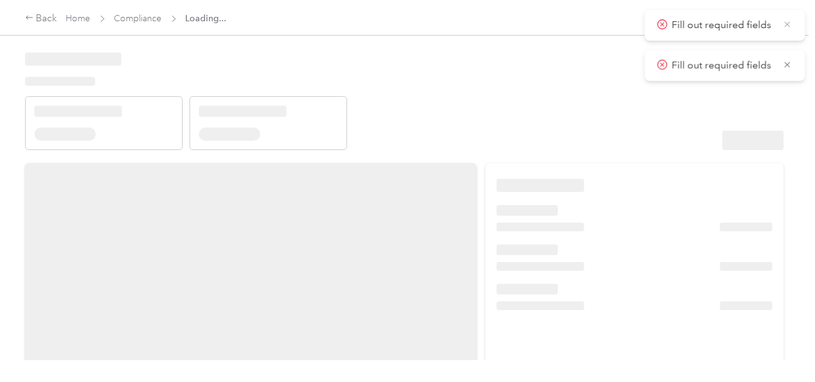
click at [788, 24] on icon at bounding box center [788, 24] width 10 height 11
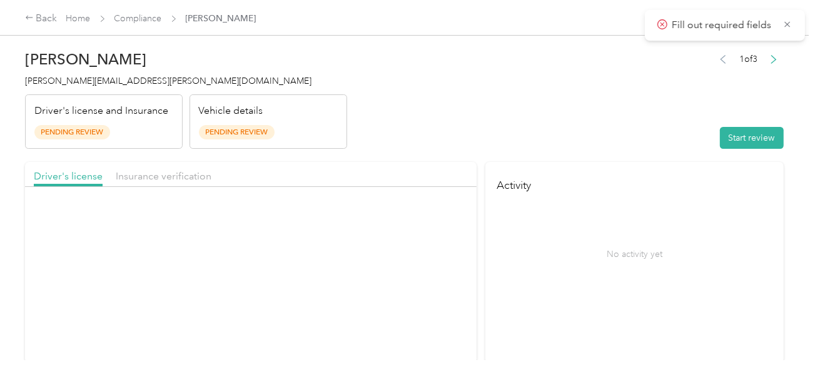
click at [788, 24] on icon at bounding box center [788, 24] width 10 height 11
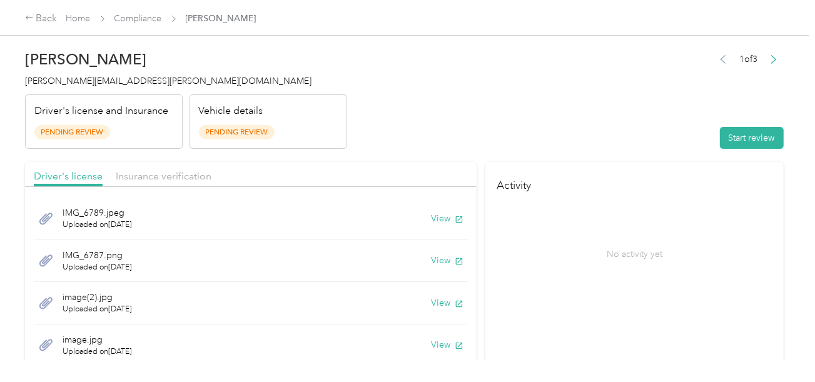
drag, startPoint x: 659, startPoint y: 75, endPoint x: 679, endPoint y: 90, distance: 25.0
click at [673, 88] on header "[PERSON_NAME] [PERSON_NAME][EMAIL_ADDRESS][PERSON_NAME][DOMAIN_NAME] Driver's l…" at bounding box center [404, 96] width 759 height 105
click at [741, 136] on button "Start review" at bounding box center [752, 138] width 64 height 22
click at [552, 102] on header "[PERSON_NAME] [PERSON_NAME][EMAIL_ADDRESS][PERSON_NAME][DOMAIN_NAME] Driver's l…" at bounding box center [404, 96] width 759 height 105
click at [434, 217] on button "View" at bounding box center [447, 218] width 33 height 13
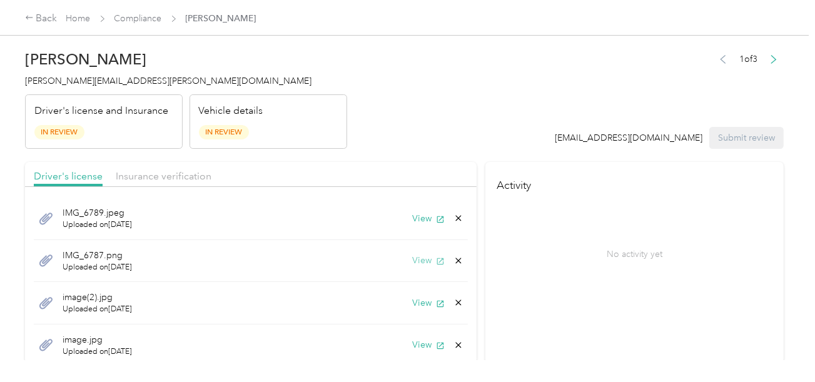
click at [412, 254] on button "View" at bounding box center [428, 260] width 33 height 13
click at [454, 215] on icon at bounding box center [459, 218] width 10 height 10
click at [412, 223] on button "Yes" at bounding box center [416, 227] width 24 height 20
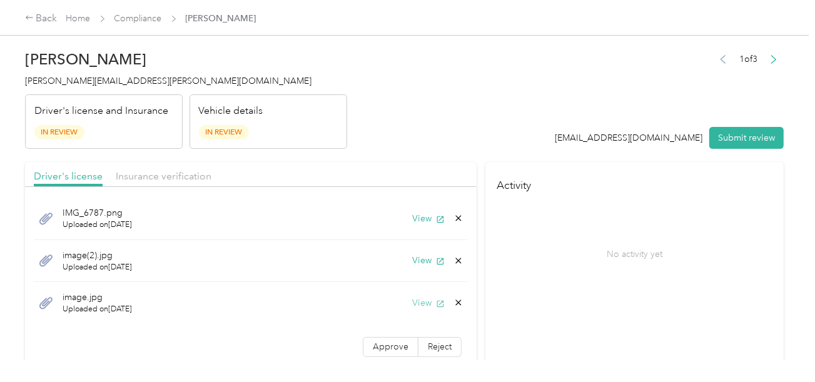
click at [414, 303] on button "View" at bounding box center [428, 303] width 33 height 13
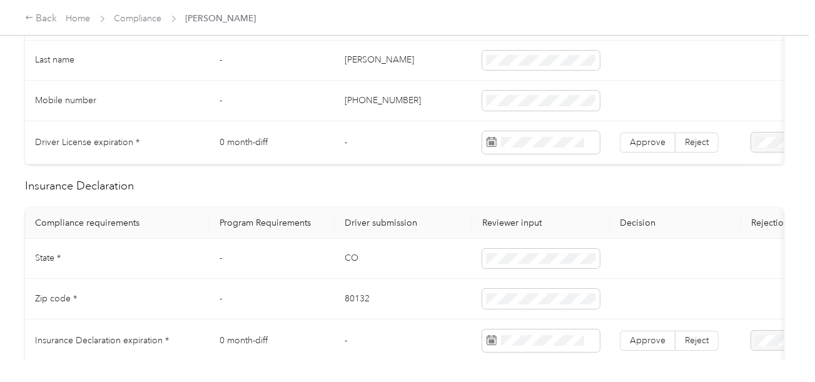
scroll to position [375, 0]
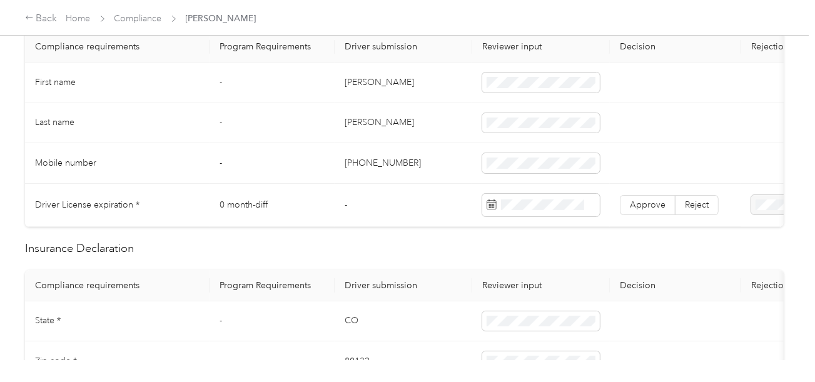
click at [353, 82] on td "[PERSON_NAME]" at bounding box center [404, 83] width 138 height 41
click at [352, 121] on td "[PERSON_NAME]" at bounding box center [404, 123] width 138 height 41
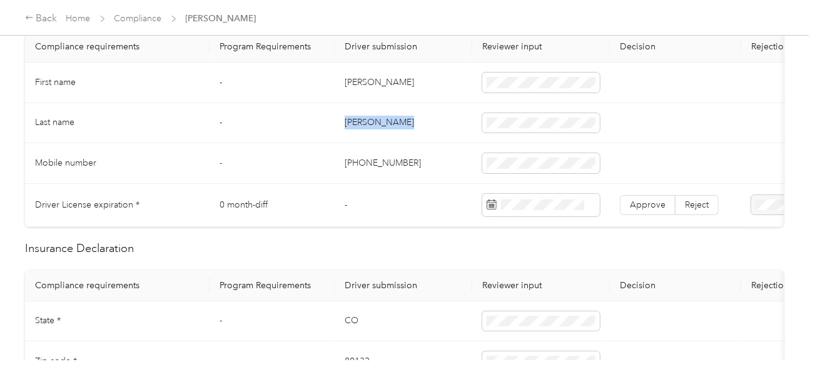
click at [561, 111] on td at bounding box center [541, 123] width 138 height 41
click at [526, 110] on td at bounding box center [541, 123] width 138 height 41
drag, startPoint x: 424, startPoint y: 148, endPoint x: 737, endPoint y: 244, distance: 327.2
click at [424, 149] on td "[PHONE_NUMBER]" at bounding box center [404, 163] width 138 height 41
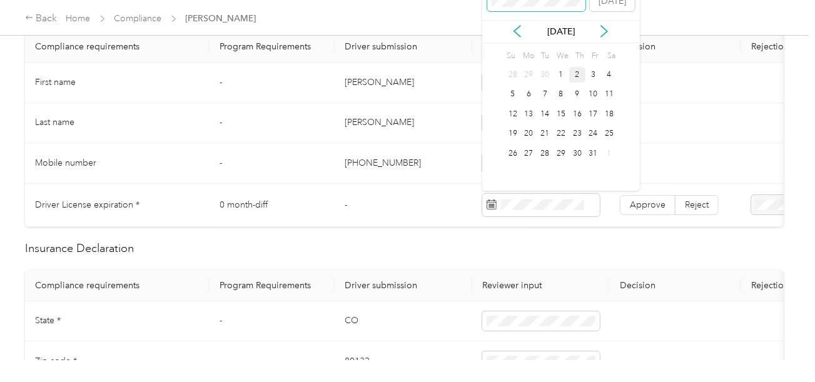
click at [536, 6] on span at bounding box center [536, 1] width 99 height 20
click at [576, 132] on div "20" at bounding box center [577, 134] width 16 height 16
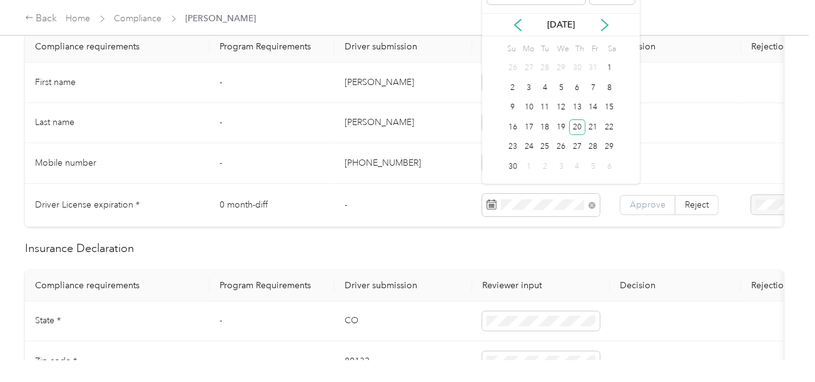
click at [652, 200] on span "Approve" at bounding box center [648, 205] width 36 height 11
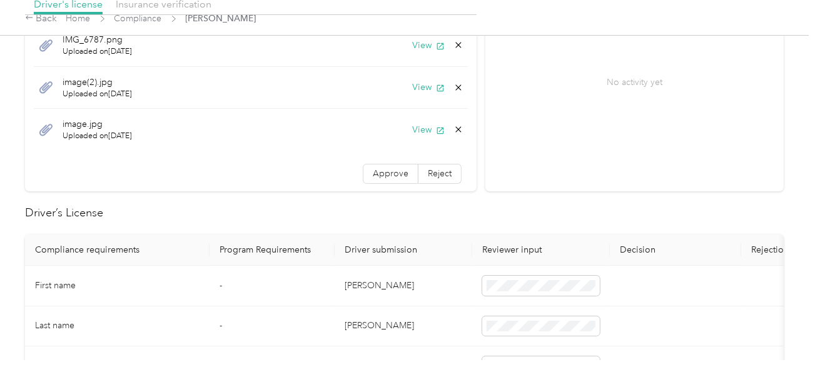
scroll to position [0, 0]
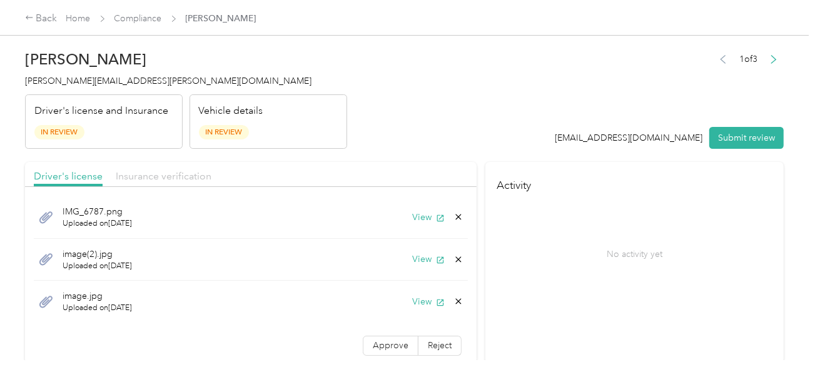
click at [187, 176] on span "Insurance verification" at bounding box center [164, 176] width 96 height 12
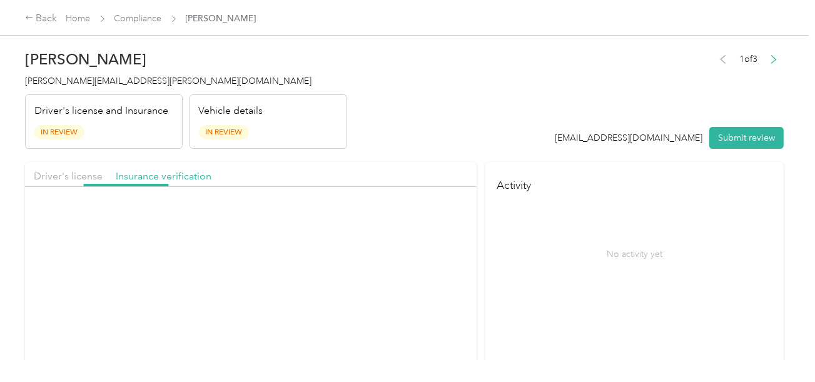
drag, startPoint x: 374, startPoint y: 144, endPoint x: 405, endPoint y: 189, distance: 54.8
click at [374, 145] on header "[PERSON_NAME] [PERSON_NAME][EMAIL_ADDRESS][PERSON_NAME][DOMAIN_NAME] Driver's l…" at bounding box center [404, 96] width 759 height 105
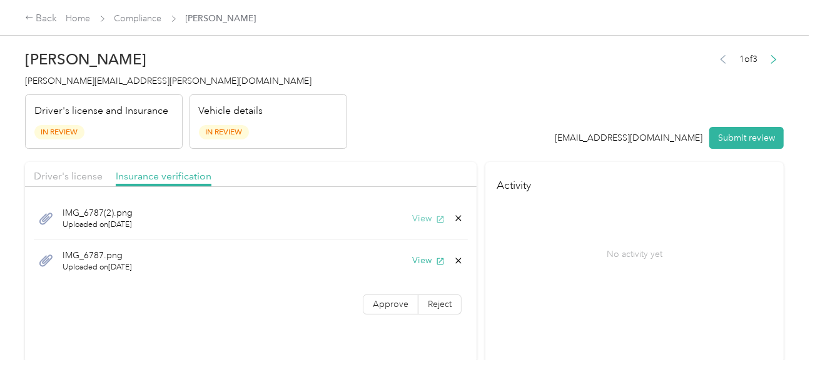
click at [420, 217] on button "View" at bounding box center [428, 218] width 33 height 13
click at [413, 260] on button "View" at bounding box center [428, 260] width 33 height 13
click at [454, 260] on icon at bounding box center [459, 261] width 10 height 10
drag, startPoint x: 424, startPoint y: 268, endPoint x: 343, endPoint y: 275, distance: 81.0
click at [423, 268] on button "Yes" at bounding box center [426, 269] width 24 height 20
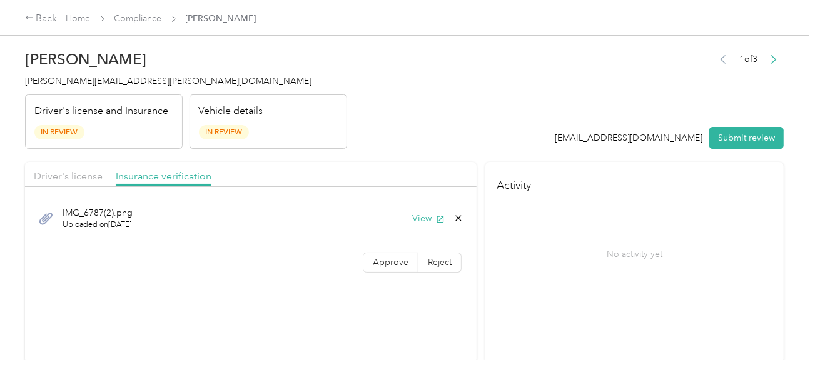
click at [346, 273] on div "IMG_6787(2).png Uploaded on [DATE] View Approve Reject" at bounding box center [251, 237] width 452 height 88
click at [382, 267] on label "Approve" at bounding box center [391, 263] width 56 height 20
click at [97, 170] on span "Driver's license" at bounding box center [68, 176] width 69 height 12
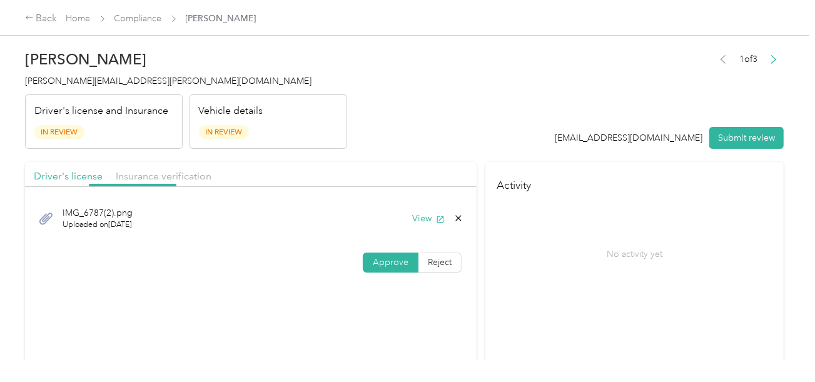
drag, startPoint x: 86, startPoint y: 176, endPoint x: 228, endPoint y: 164, distance: 142.5
click at [108, 178] on div "Driver's license Insurance verification" at bounding box center [251, 174] width 452 height 25
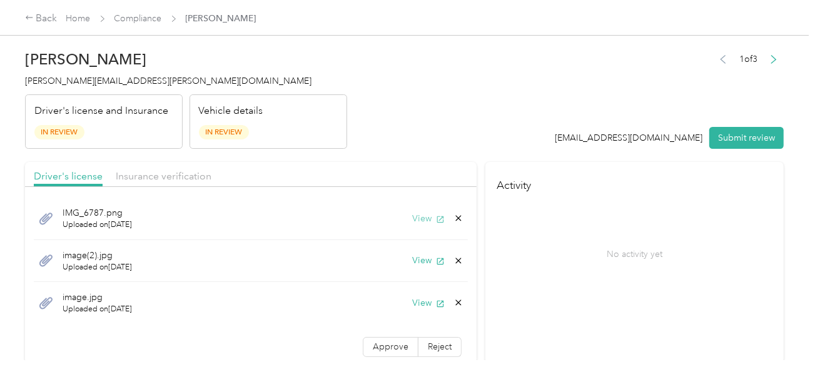
click at [412, 215] on button "View" at bounding box center [428, 218] width 33 height 13
click at [454, 215] on icon at bounding box center [459, 218] width 10 height 10
click at [431, 225] on div "Delete this file? No Yes" at bounding box center [385, 218] width 103 height 55
drag, startPoint x: 442, startPoint y: 220, endPoint x: 419, endPoint y: 225, distance: 23.8
click at [454, 220] on icon at bounding box center [459, 218] width 10 height 10
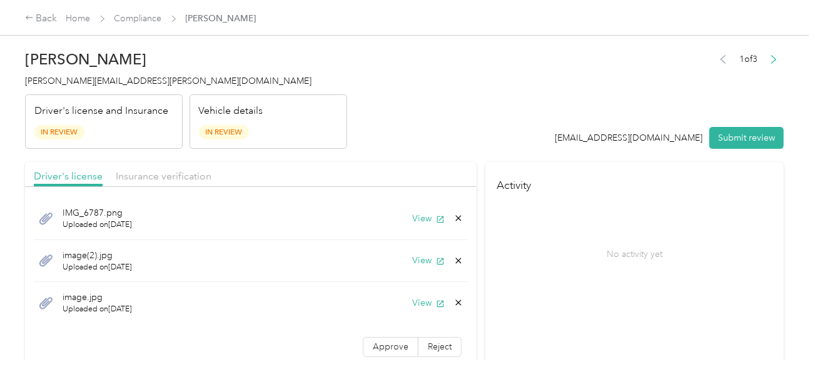
click at [418, 226] on button "Yes" at bounding box center [416, 227] width 24 height 20
click at [418, 215] on button "View" at bounding box center [428, 218] width 33 height 13
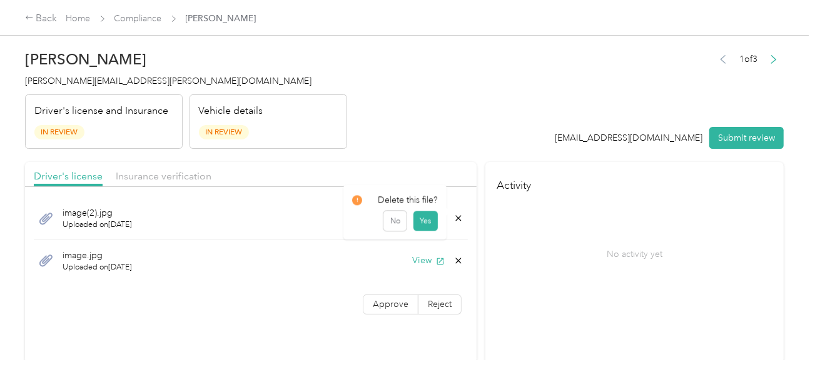
click at [457, 216] on icon at bounding box center [459, 218] width 10 height 10
click at [437, 223] on button "Yes" at bounding box center [426, 227] width 24 height 20
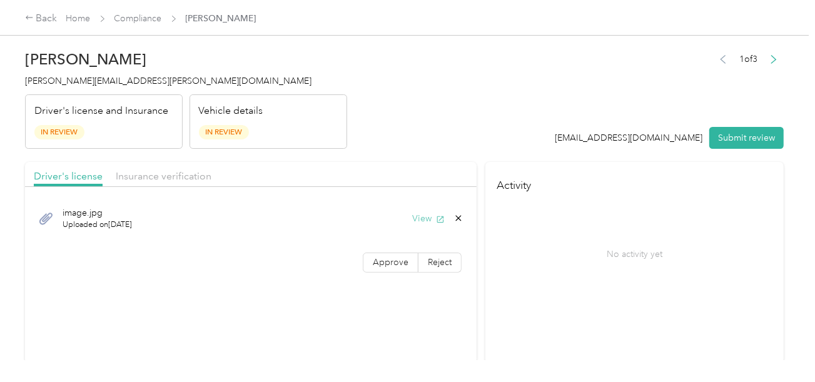
click at [430, 221] on button "View" at bounding box center [428, 218] width 33 height 13
drag, startPoint x: 150, startPoint y: 168, endPoint x: 185, endPoint y: 176, distance: 35.5
click at [155, 170] on div "Insurance verification" at bounding box center [164, 177] width 96 height 16
click at [189, 177] on span "Insurance verification" at bounding box center [164, 176] width 96 height 12
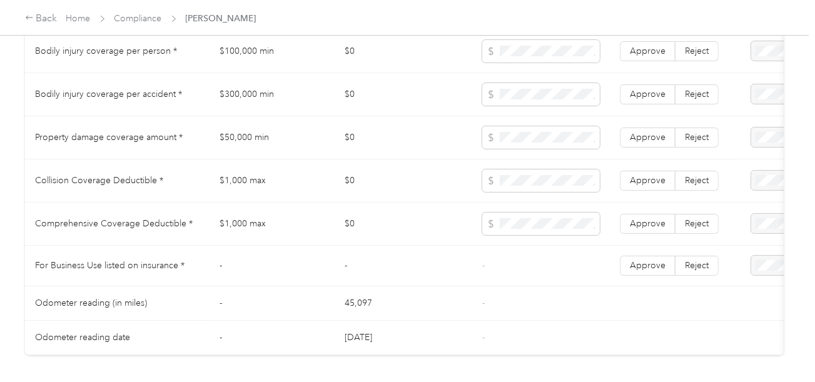
scroll to position [876, 0]
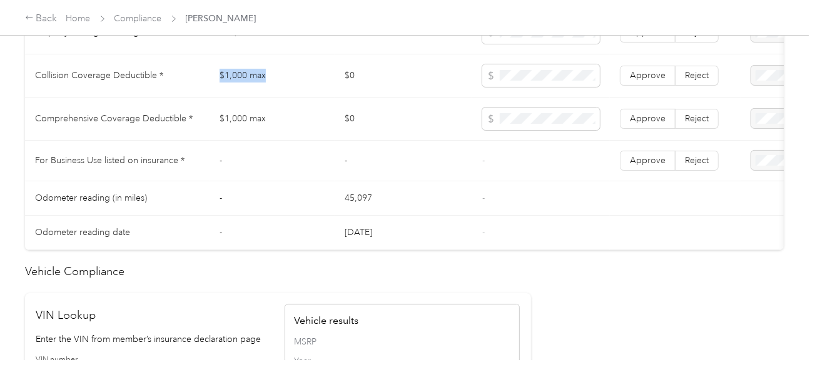
drag, startPoint x: 219, startPoint y: 74, endPoint x: 386, endPoint y: 76, distance: 167.1
click at [326, 74] on td "$1,000 max" at bounding box center [272, 75] width 125 height 43
click at [501, 84] on span at bounding box center [541, 75] width 118 height 23
click at [652, 124] on span "Approve" at bounding box center [648, 118] width 36 height 11
drag, startPoint x: 636, startPoint y: 84, endPoint x: 674, endPoint y: 138, distance: 66.3
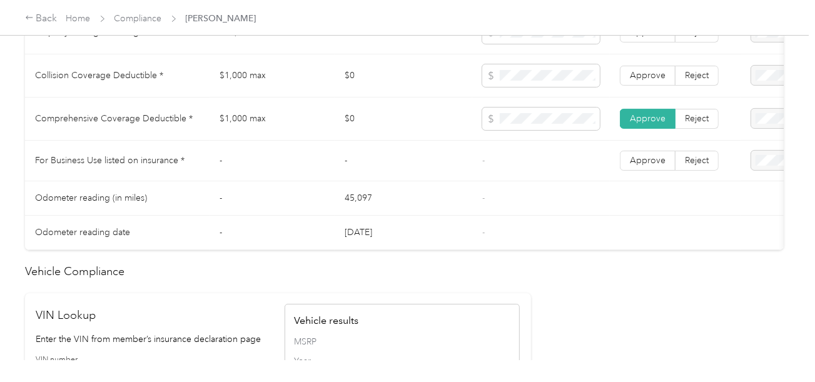
click at [636, 81] on span "Approve" at bounding box center [648, 75] width 36 height 11
click at [688, 165] on span "Reject" at bounding box center [697, 160] width 24 height 11
click at [749, 191] on span "For Business Use not listed on insurance policy" at bounding box center [757, 201] width 83 height 37
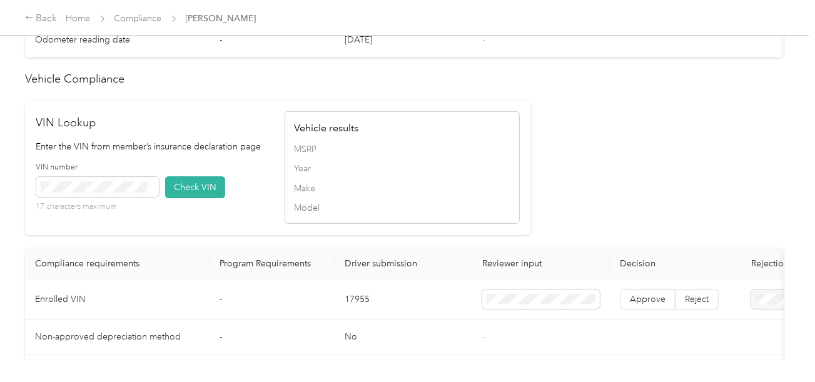
scroll to position [1126, 0]
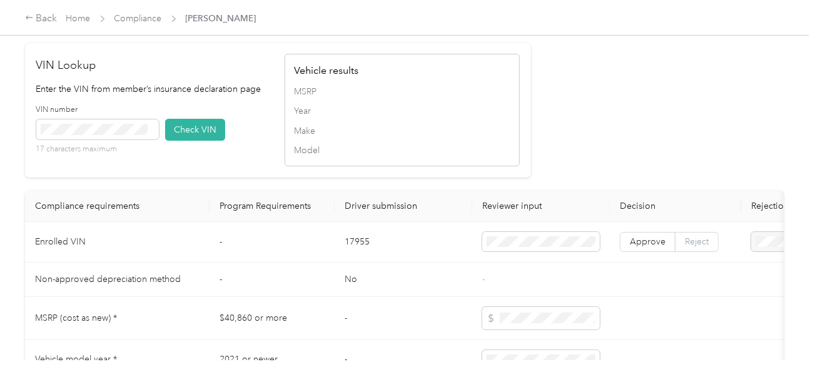
click at [700, 247] on span "Reject" at bounding box center [697, 242] width 24 height 11
click at [751, 273] on span "Vehicle VIN missing from uploaded Insurance Policy doc" at bounding box center [756, 285] width 81 height 37
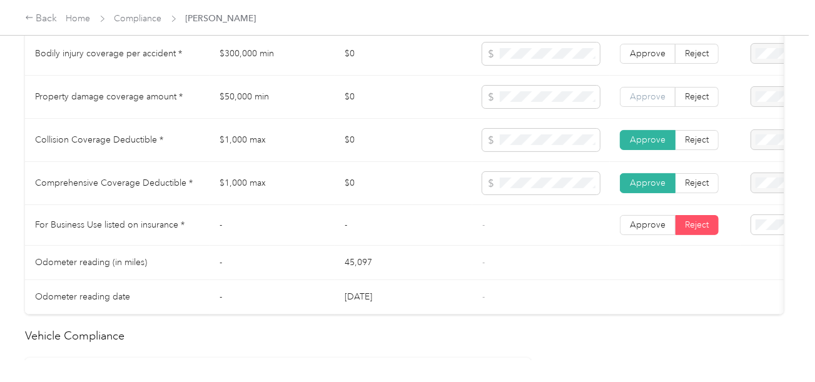
scroll to position [688, 0]
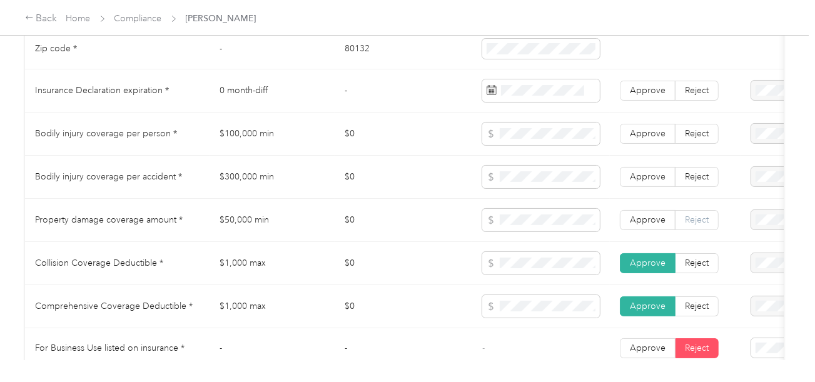
click at [686, 230] on label "Reject" at bounding box center [697, 220] width 43 height 20
click at [686, 181] on span "Reject" at bounding box center [697, 176] width 24 height 11
drag, startPoint x: 698, startPoint y: 131, endPoint x: 728, endPoint y: 143, distance: 32.9
click at [699, 131] on label "Reject" at bounding box center [697, 134] width 43 height 20
click at [776, 141] on div at bounding box center [805, 134] width 109 height 20
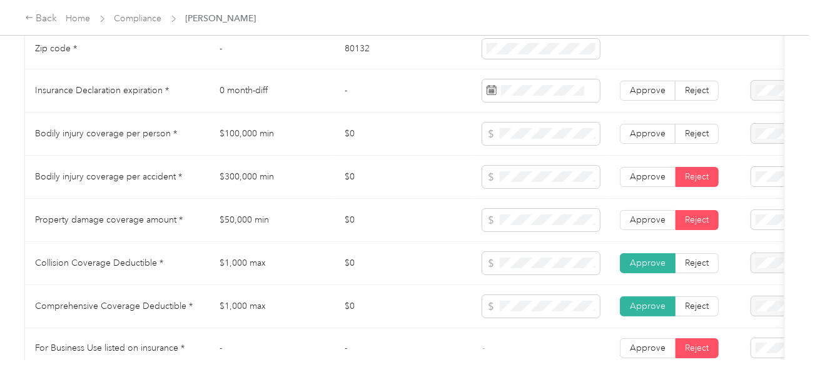
click at [762, 143] on div at bounding box center [805, 134] width 109 height 20
click at [687, 139] on span "Reject" at bounding box center [697, 133] width 24 height 11
drag, startPoint x: 763, startPoint y: 153, endPoint x: 763, endPoint y: 163, distance: 10.0
click at [763, 153] on li "Bodily Injury per person is missing from uploaded Insurance Policy doc" at bounding box center [761, 181] width 109 height 61
click at [758, 203] on span "Bodily Injury per accident is missing from uploaded Insurance Policy doc" at bounding box center [756, 223] width 81 height 50
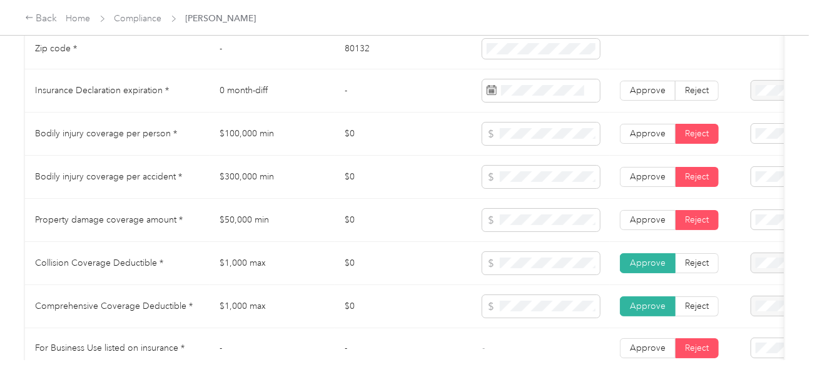
click at [756, 82] on span "Property damage coverage is missing from uploaded Insurance Policy doc" at bounding box center [756, 88] width 81 height 50
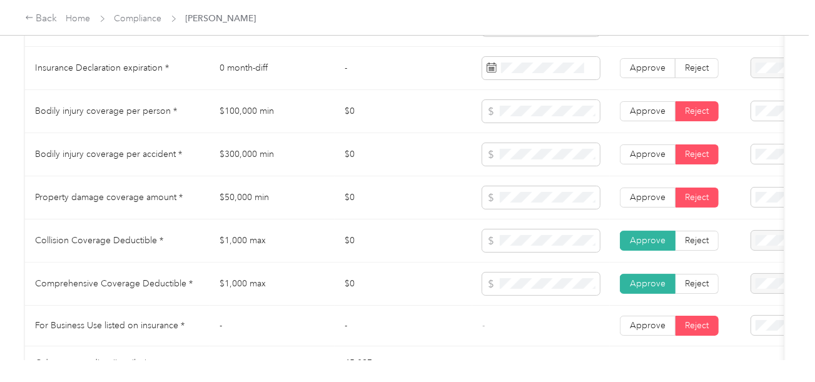
scroll to position [626, 0]
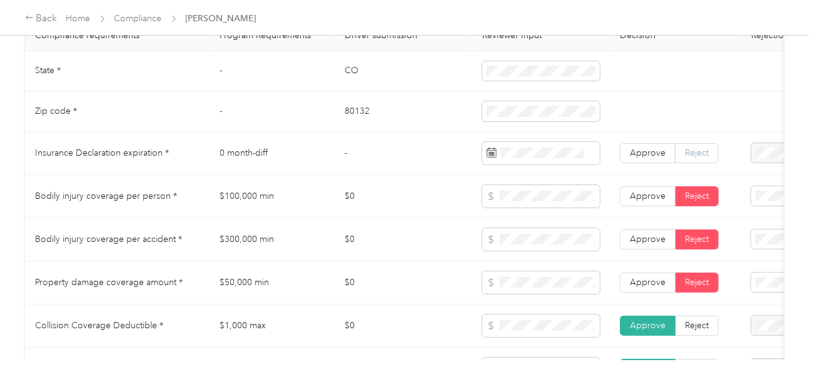
click at [703, 155] on span "Reject" at bounding box center [697, 153] width 24 height 11
drag, startPoint x: 746, startPoint y: 214, endPoint x: 768, endPoint y: 216, distance: 22.6
click at [746, 213] on div "Insurance expiration missing from uploaded Insurance Policy doc" at bounding box center [761, 201] width 91 height 53
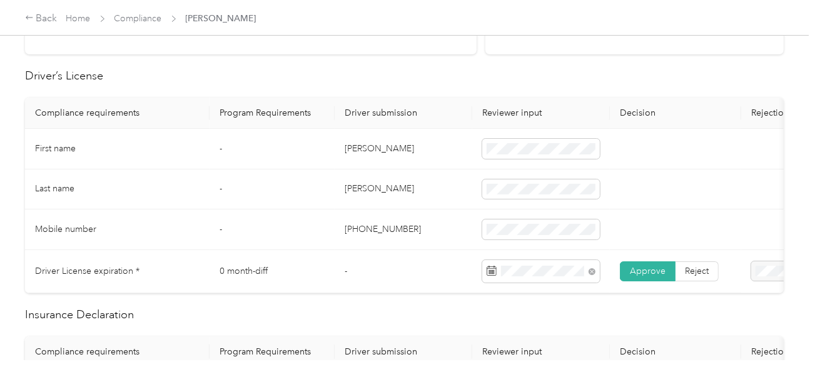
scroll to position [62, 0]
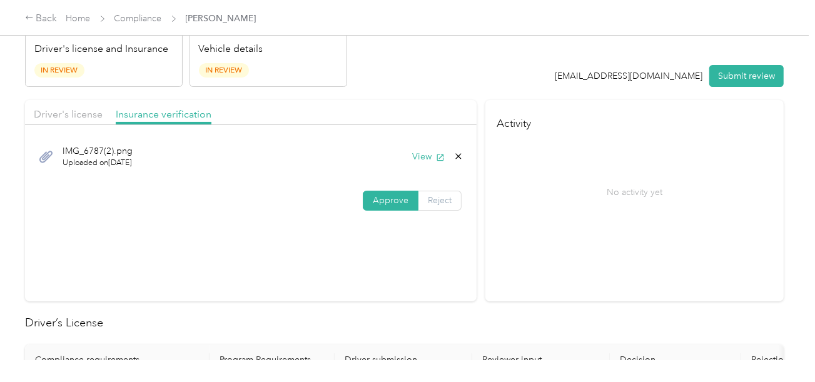
click at [447, 191] on label "Reject" at bounding box center [440, 201] width 43 height 20
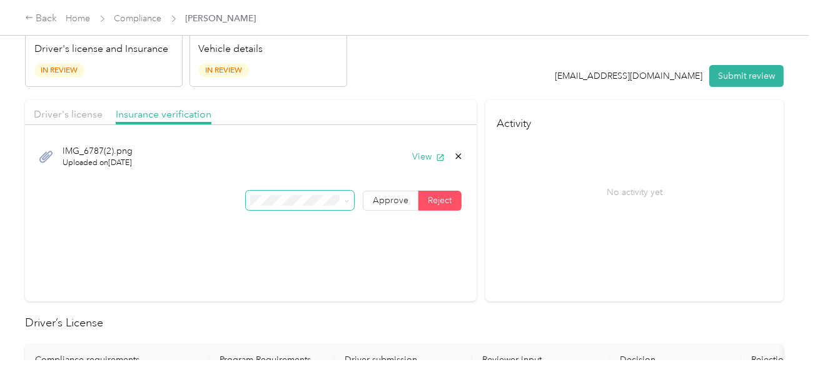
click at [340, 197] on span at bounding box center [345, 200] width 10 height 9
click at [300, 181] on div "IMG_6787(2).png Uploaded on [DATE] View Approve Reject" at bounding box center [251, 175] width 452 height 88
click at [302, 191] on span at bounding box center [300, 201] width 109 height 20
click at [300, 205] on span at bounding box center [300, 201] width 109 height 20
click at [304, 193] on span at bounding box center [300, 201] width 109 height 20
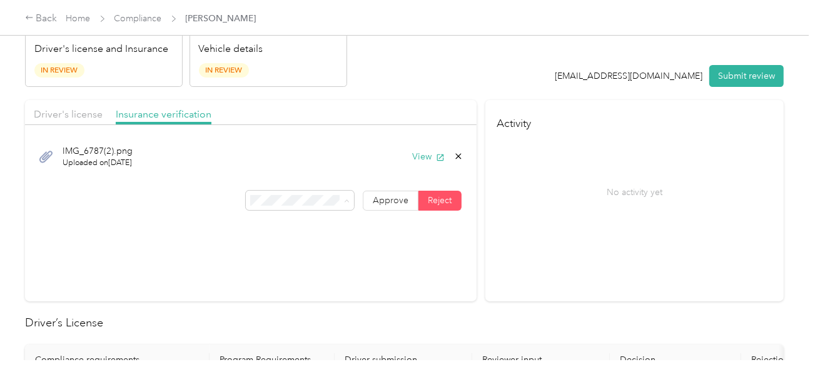
click at [300, 112] on div "Name not shown as insured driver" at bounding box center [298, 114] width 91 height 26
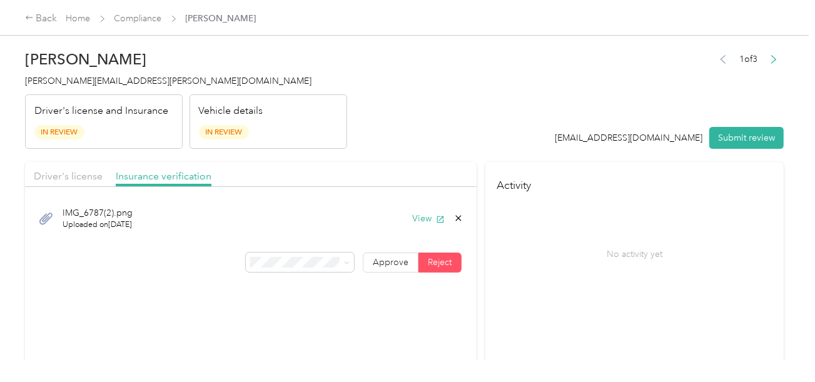
drag, startPoint x: 752, startPoint y: 133, endPoint x: 454, endPoint y: 96, distance: 300.2
click at [751, 134] on button "Submit review" at bounding box center [747, 138] width 74 height 22
click at [104, 78] on span "[PERSON_NAME][EMAIL_ADDRESS][PERSON_NAME][DOMAIN_NAME]" at bounding box center [168, 81] width 287 height 11
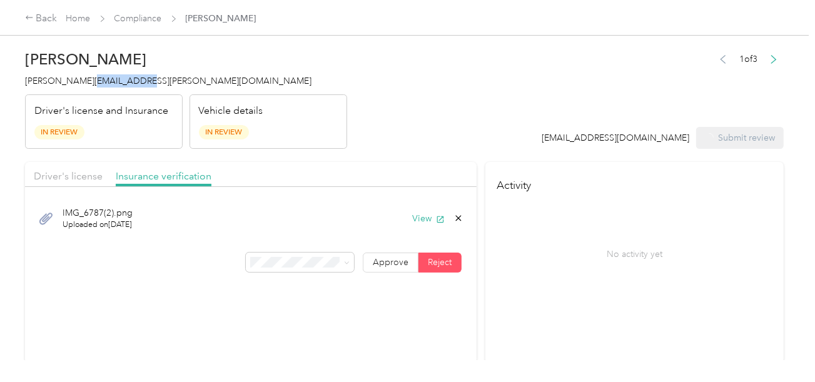
click at [104, 78] on span "[PERSON_NAME][EMAIL_ADDRESS][PERSON_NAME][DOMAIN_NAME]" at bounding box center [168, 81] width 287 height 11
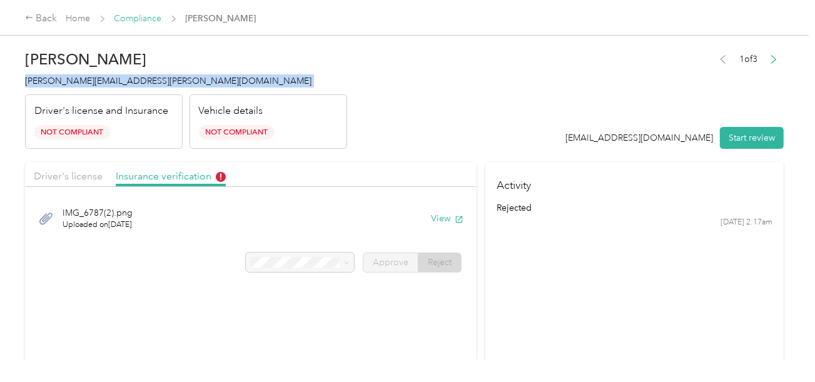
click at [126, 14] on link "Compliance" at bounding box center [138, 18] width 48 height 11
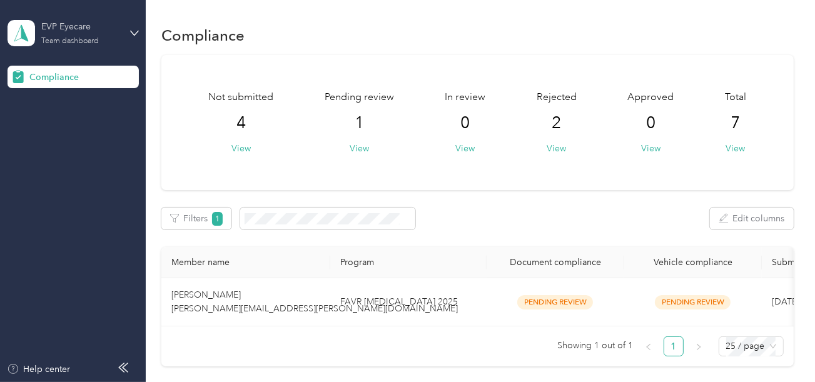
click at [96, 36] on div "EVP Eyecare Team dashboard" at bounding box center [80, 32] width 78 height 25
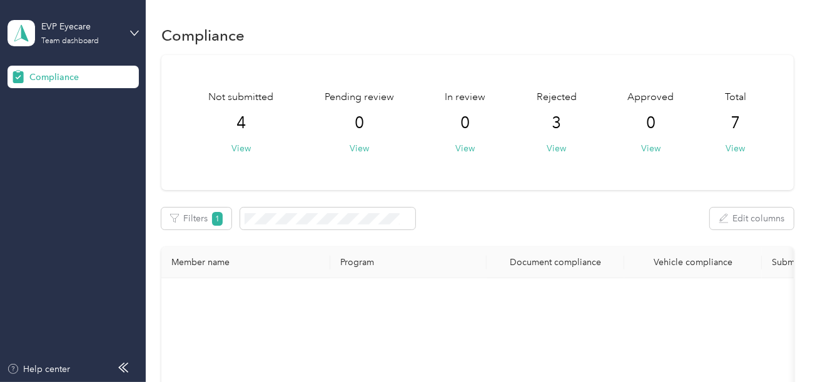
click at [78, 124] on div "Log out" at bounding box center [139, 131] width 246 height 22
